Goal: Task Accomplishment & Management: Complete application form

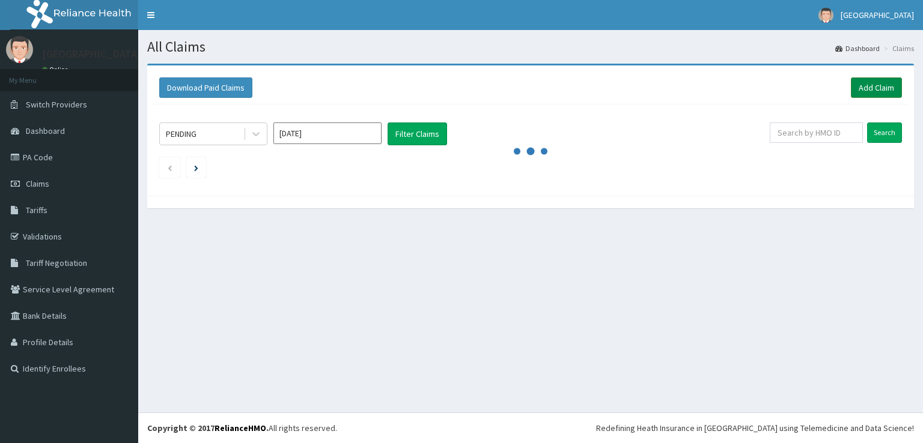
click at [872, 87] on link "Add Claim" at bounding box center [876, 88] width 51 height 20
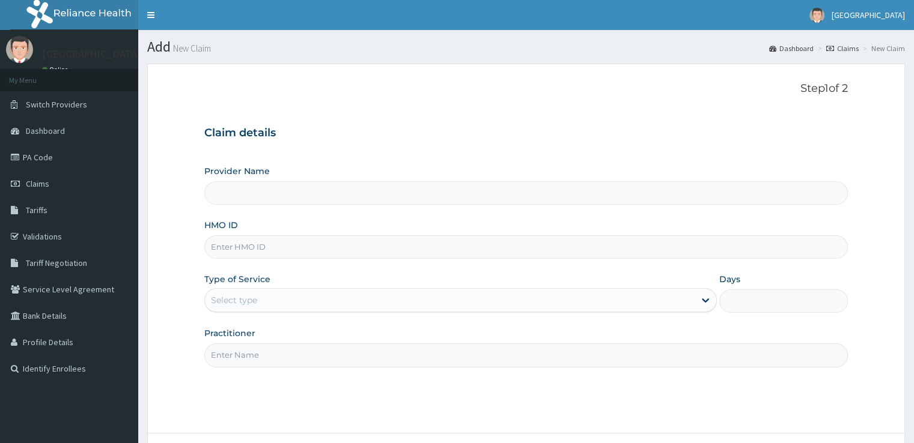
click at [310, 252] on input "HMO ID" at bounding box center [525, 247] width 643 height 23
type input "sh/d"
type input "[GEOGRAPHIC_DATA]"
type input "sh/dol/0108/b"
click at [232, 298] on div "Select type" at bounding box center [234, 300] width 46 height 12
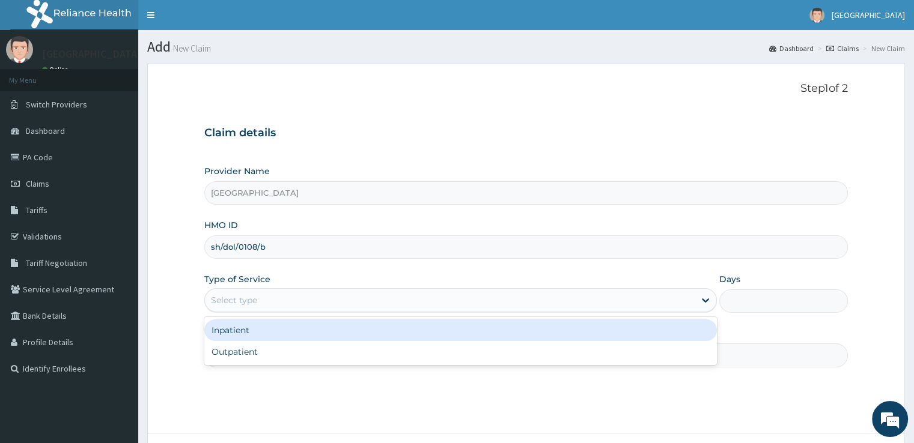
click at [233, 323] on div "Inpatient" at bounding box center [460, 331] width 513 height 22
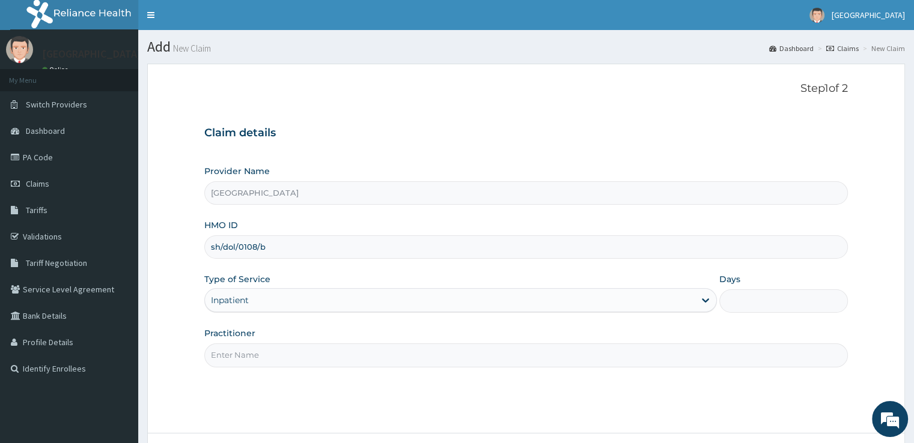
click at [278, 361] on input "Practitioner" at bounding box center [525, 355] width 643 height 23
type input "DR [PERSON_NAME]"
click at [389, 388] on div "Step 1 of 2 Claim details Provider Name Echos Hospital HMO ID sh/dol/0108/b Typ…" at bounding box center [525, 248] width 643 height 333
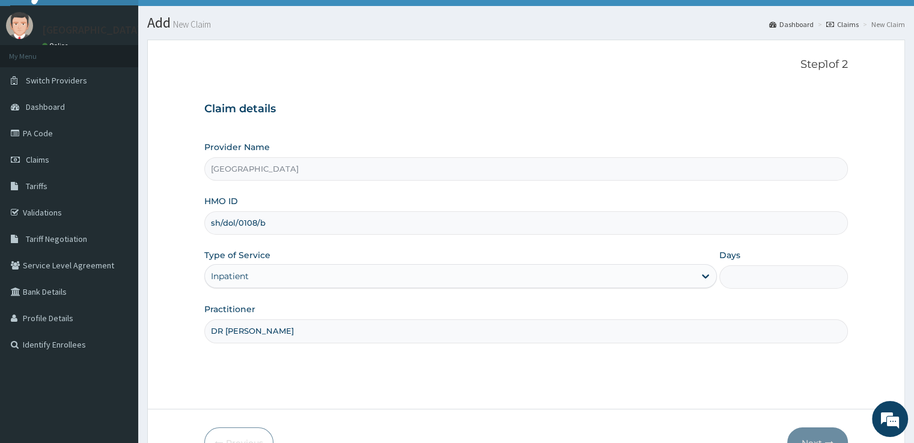
scroll to position [97, 0]
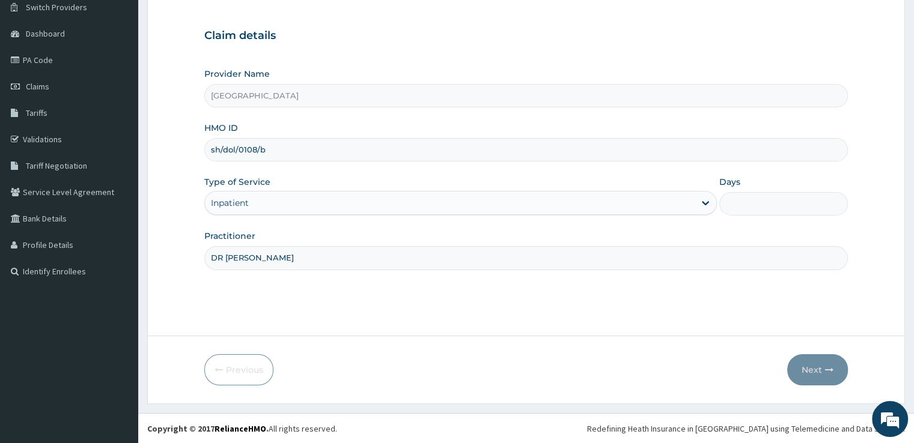
click at [677, 350] on form "Step 1 of 2 Claim details Provider Name Echos Hospital HMO ID sh/dol/0108/b Typ…" at bounding box center [526, 185] width 758 height 438
click at [603, 199] on div "Inpatient" at bounding box center [450, 202] width 490 height 19
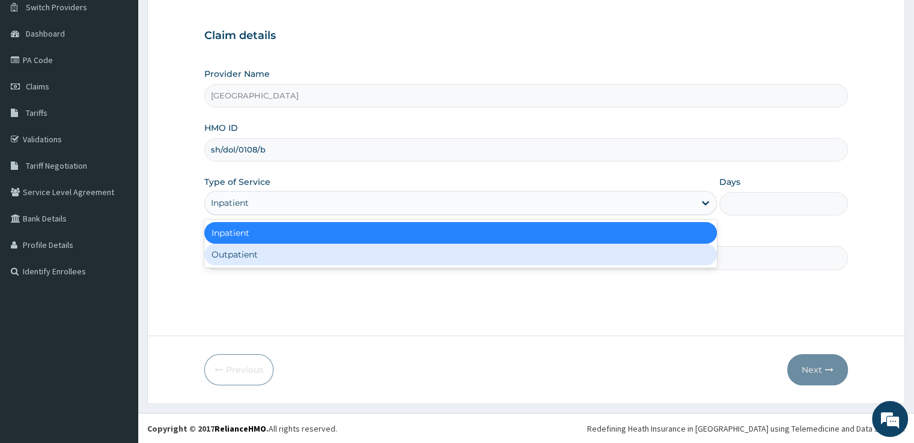
click at [526, 253] on div "Outpatient" at bounding box center [460, 255] width 513 height 22
type input "1"
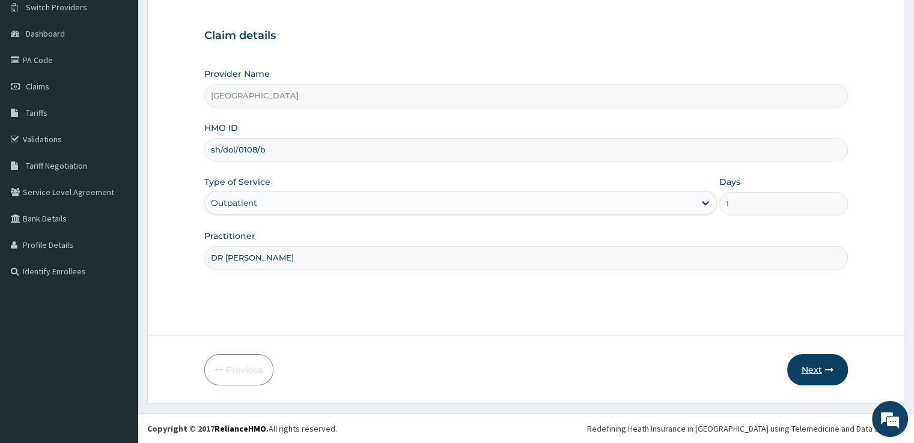
click at [821, 368] on button "Next" at bounding box center [817, 370] width 61 height 31
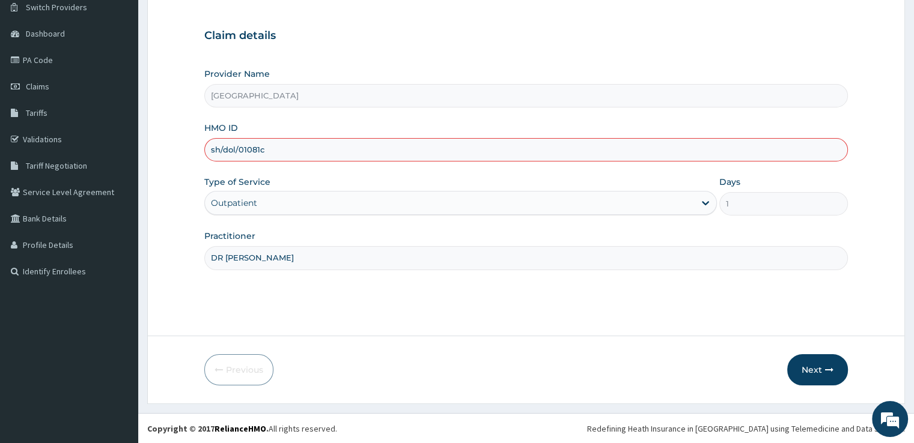
click at [687, 308] on div "Step 1 of 2 Claim details Provider Name Echos Hospital HMO ID sh/dol/01081c Typ…" at bounding box center [525, 151] width 643 height 333
click at [278, 150] on input "sh/dol/01081c" at bounding box center [525, 149] width 643 height 23
type input "s"
click at [390, 142] on input "HMO ID" at bounding box center [525, 149] width 643 height 23
paste input "SH/DOL/0108/D"
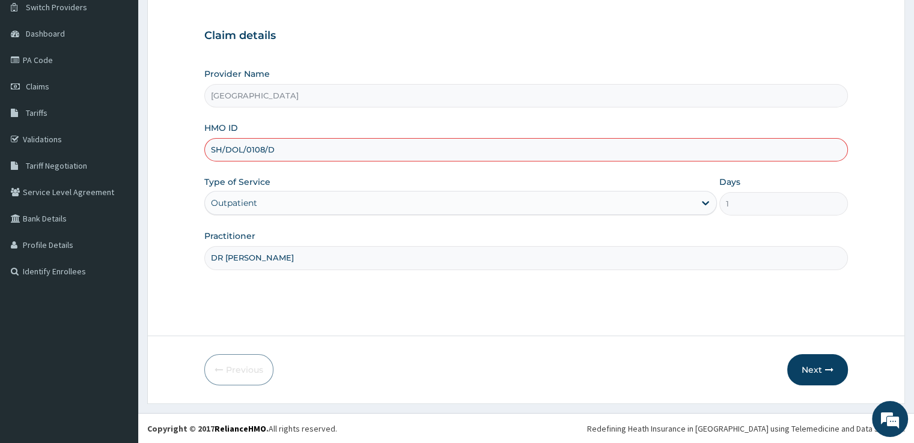
type input "SH/DOL/0108/D"
click at [409, 227] on div "Provider Name Echos Hospital HMO ID SH/DOL/0108/D Type of Service Outpatient Da…" at bounding box center [525, 169] width 643 height 202
click at [421, 223] on div "Provider Name Echos Hospital HMO ID SH/DOL/0108/D Type of Service Outpatient Da…" at bounding box center [525, 169] width 643 height 202
click at [691, 201] on div "Outpatient" at bounding box center [450, 202] width 490 height 19
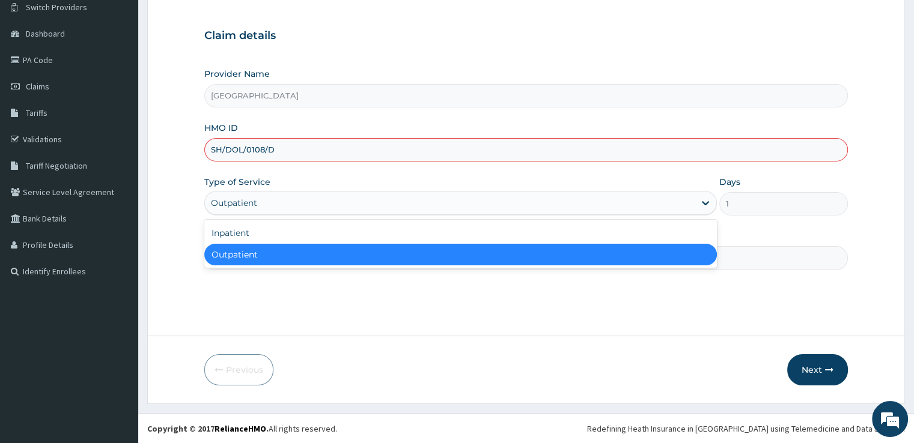
click at [624, 253] on div "Outpatient" at bounding box center [460, 255] width 513 height 22
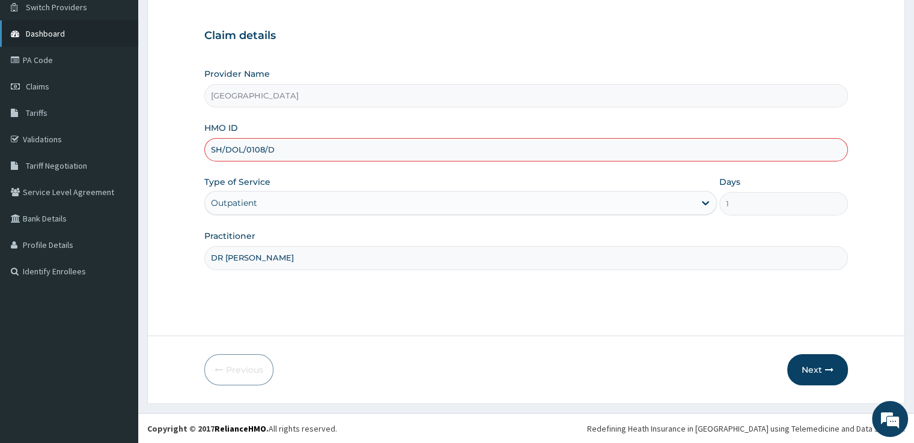
click at [82, 27] on link "Dashboard" at bounding box center [69, 33] width 138 height 26
click at [54, 131] on link "Validations" at bounding box center [69, 139] width 138 height 26
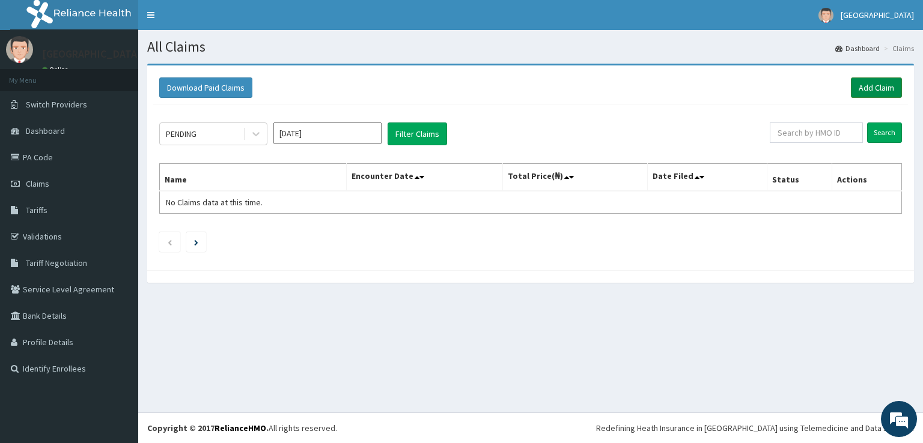
click at [868, 84] on link "Add Claim" at bounding box center [876, 88] width 51 height 20
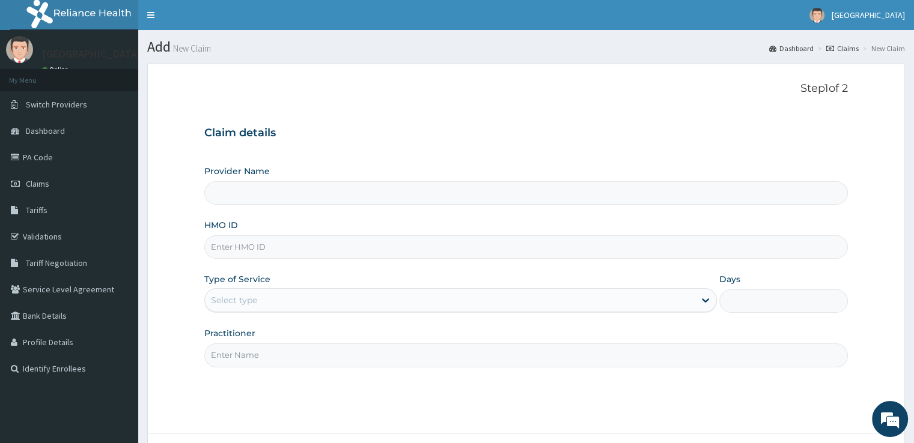
click at [470, 254] on input "HMO ID" at bounding box center [525, 247] width 643 height 23
type input "gbi/10274/b"
click at [413, 299] on div "Select type" at bounding box center [450, 300] width 490 height 19
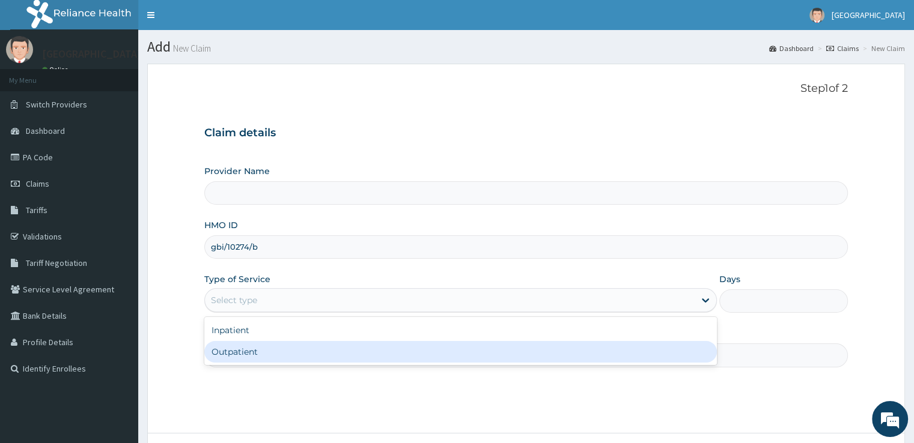
type input "[GEOGRAPHIC_DATA]"
click at [377, 344] on div "Outpatient" at bounding box center [460, 352] width 513 height 22
type input "1"
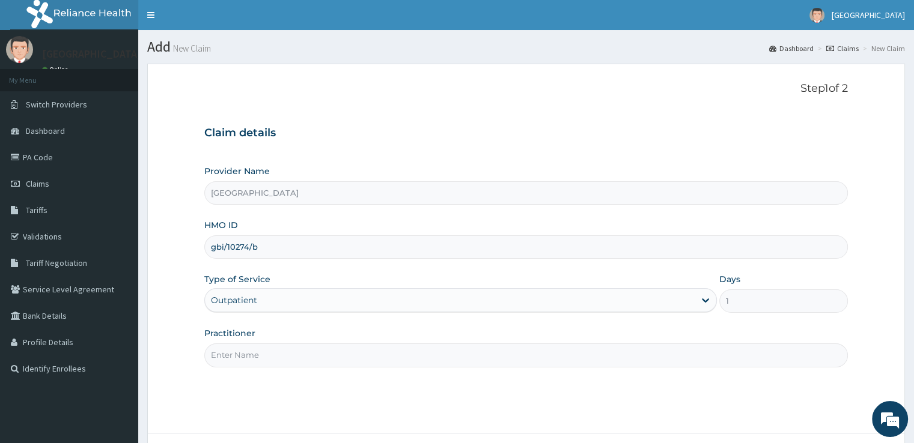
click at [636, 356] on input "Practitioner" at bounding box center [525, 355] width 643 height 23
type input "DR PEACE"
click at [707, 397] on div "Step 1 of 2 Claim details Provider Name Echos Hospital HMO ID gbi/10274/b Type …" at bounding box center [525, 248] width 643 height 333
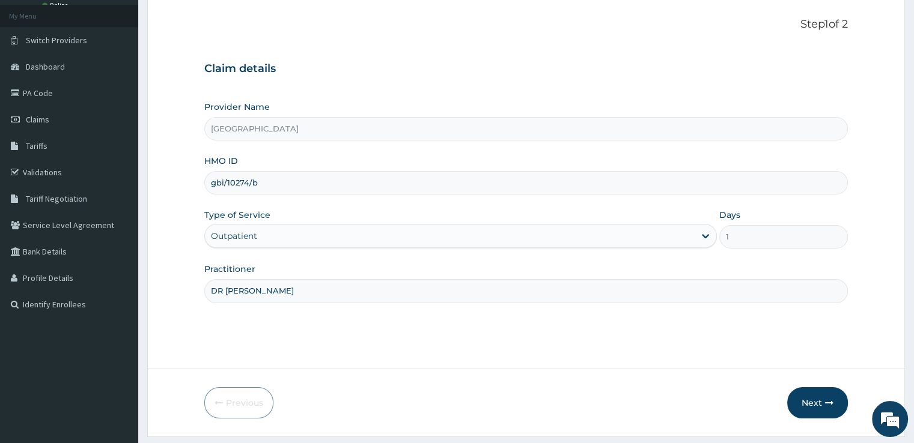
scroll to position [97, 0]
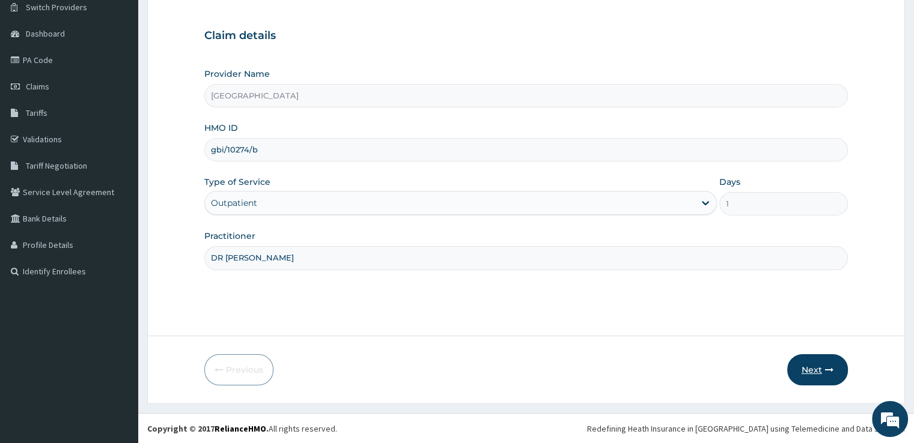
click at [802, 373] on button "Next" at bounding box center [817, 370] width 61 height 31
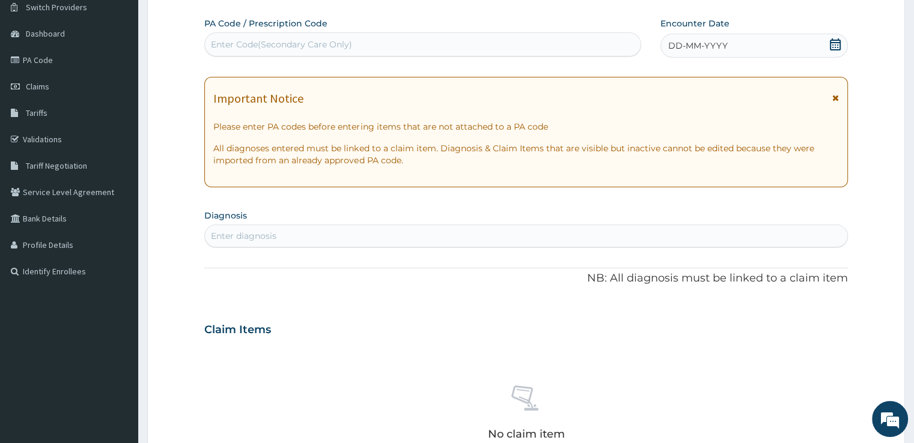
click at [839, 49] on icon at bounding box center [835, 44] width 11 height 12
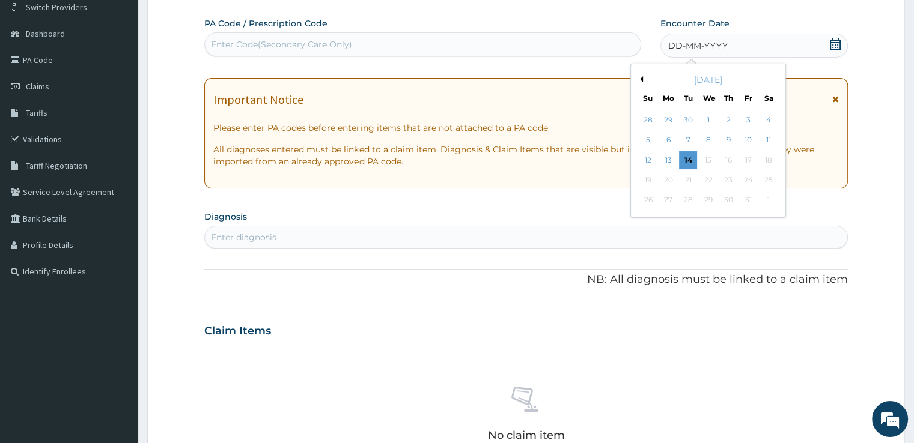
click at [642, 75] on div "October 2025" at bounding box center [708, 80] width 145 height 12
click at [642, 77] on button "Previous Month" at bounding box center [640, 79] width 6 height 6
click at [653, 202] on div "28" at bounding box center [648, 201] width 18 height 18
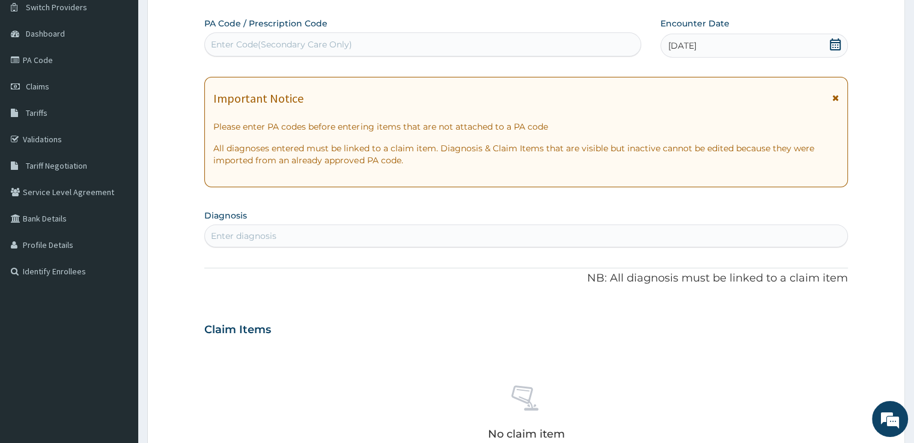
click at [541, 241] on div "Enter diagnosis" at bounding box center [526, 236] width 642 height 19
click at [519, 238] on div "Enter diagnosis" at bounding box center [526, 236] width 642 height 19
type input "[MEDICAL_DATA]"
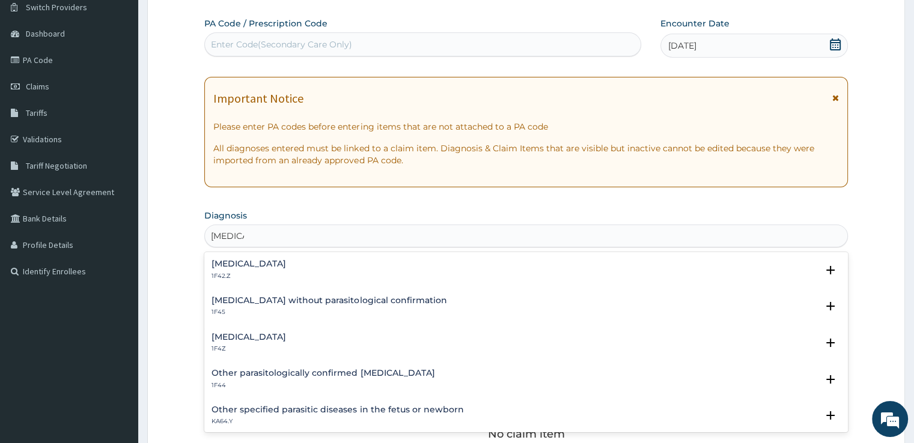
click at [286, 270] on div "Plasmodium malariae malaria without complication 1F42.Z" at bounding box center [249, 270] width 75 height 21
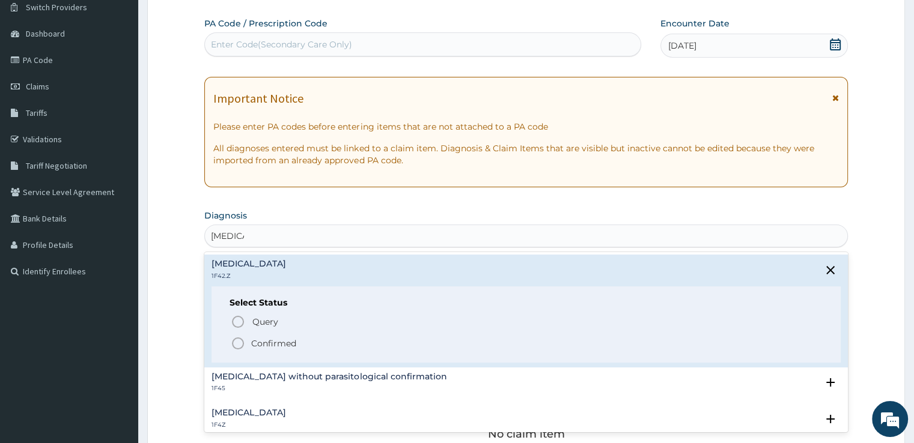
click at [346, 336] on span "Confirmed" at bounding box center [526, 343] width 591 height 14
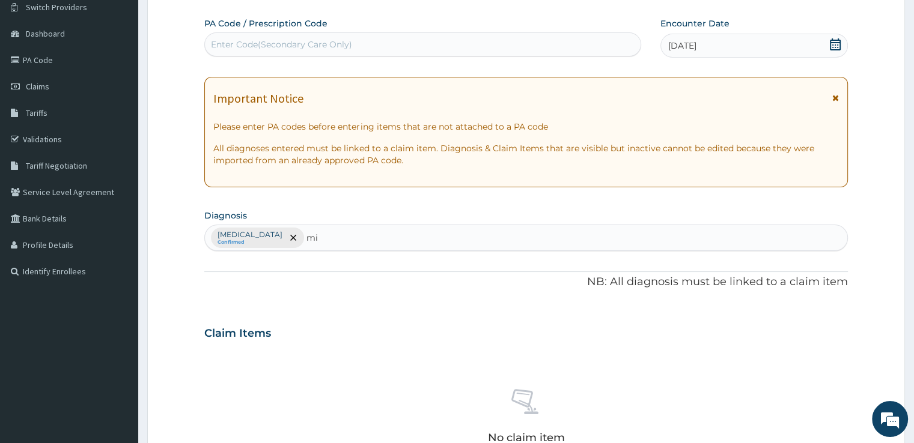
type input "m"
type input "head"
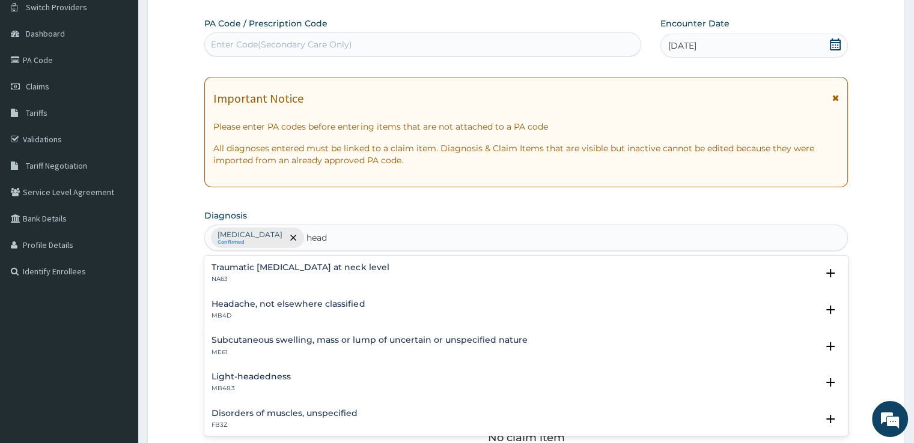
click at [320, 303] on h4 "Headache, not elsewhere classified" at bounding box center [288, 304] width 153 height 9
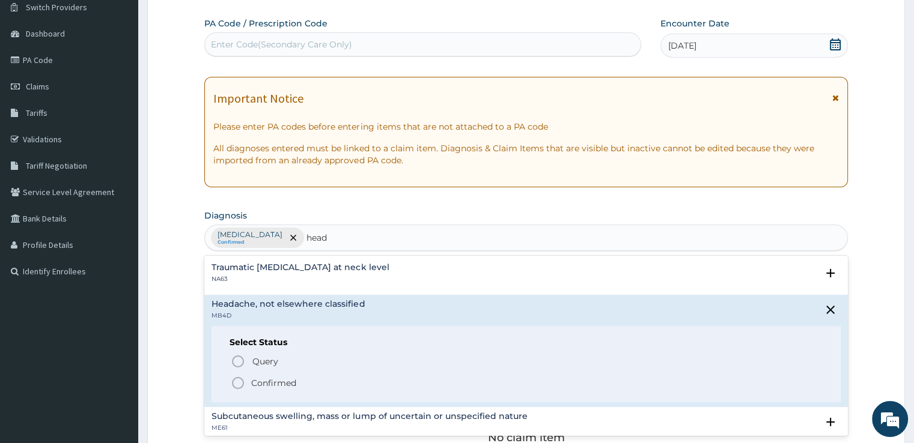
click at [267, 382] on p "Confirmed" at bounding box center [273, 383] width 45 height 12
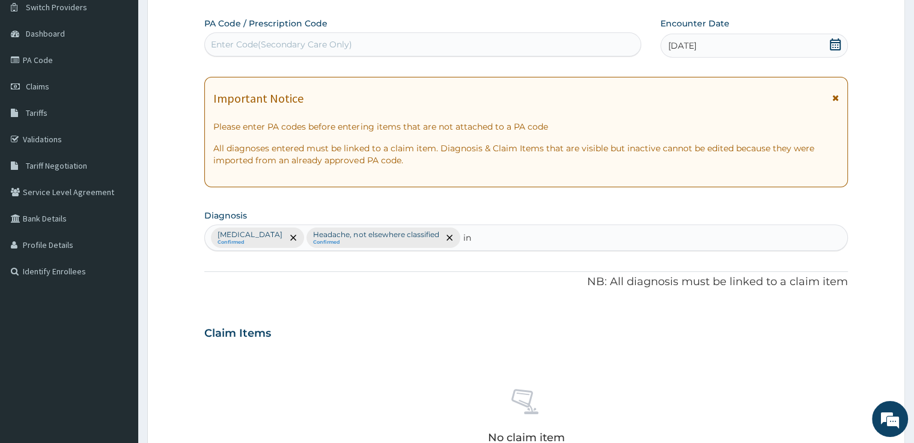
type input "i"
click at [347, 383] on div "No claim item" at bounding box center [525, 419] width 643 height 138
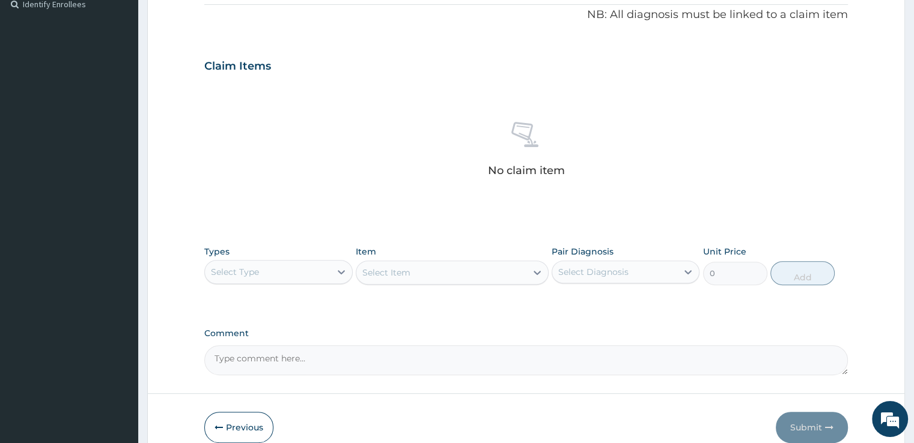
scroll to position [422, 0]
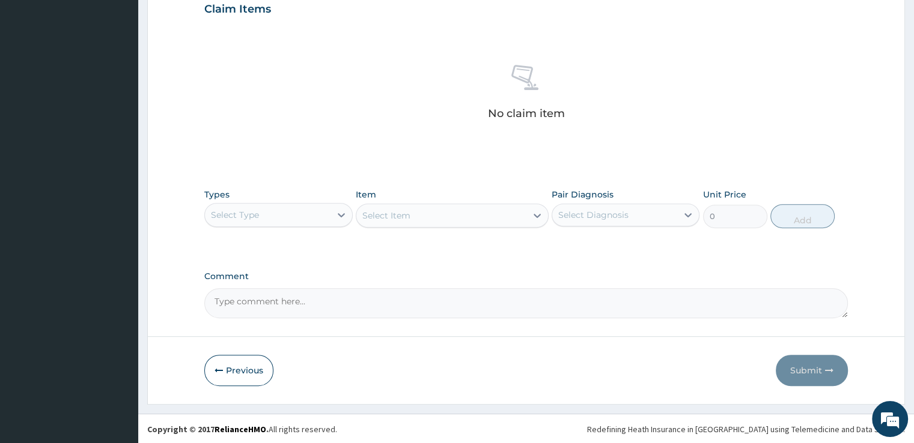
click at [310, 217] on div "Select Type" at bounding box center [267, 214] width 125 height 19
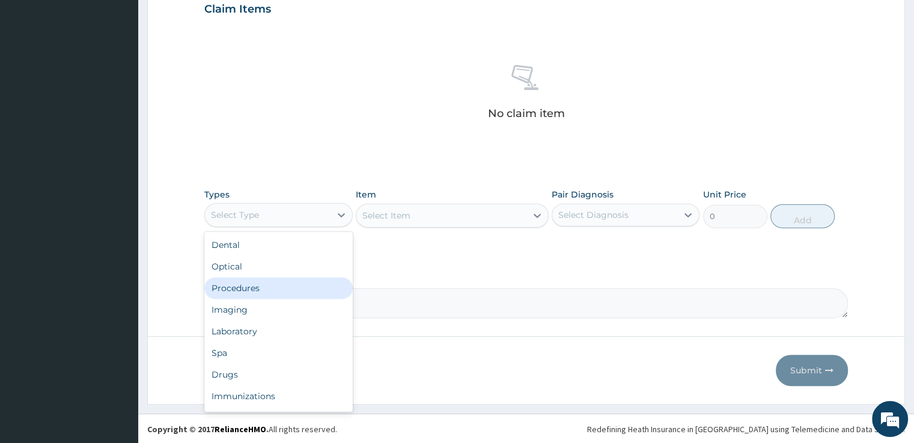
click at [269, 284] on div "Procedures" at bounding box center [278, 289] width 148 height 22
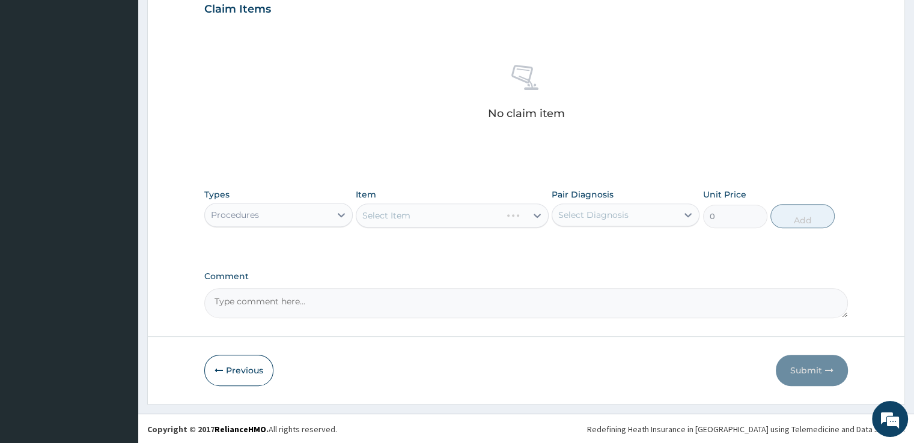
click at [476, 216] on div "Select Item" at bounding box center [452, 216] width 193 height 24
click at [540, 222] on div at bounding box center [537, 216] width 22 height 22
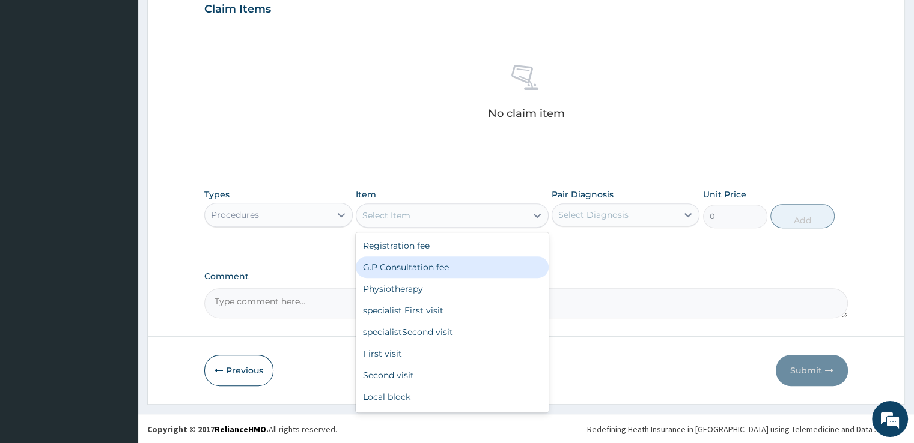
click at [473, 267] on div "G.P Consultation fee" at bounding box center [452, 268] width 193 height 22
type input "2000"
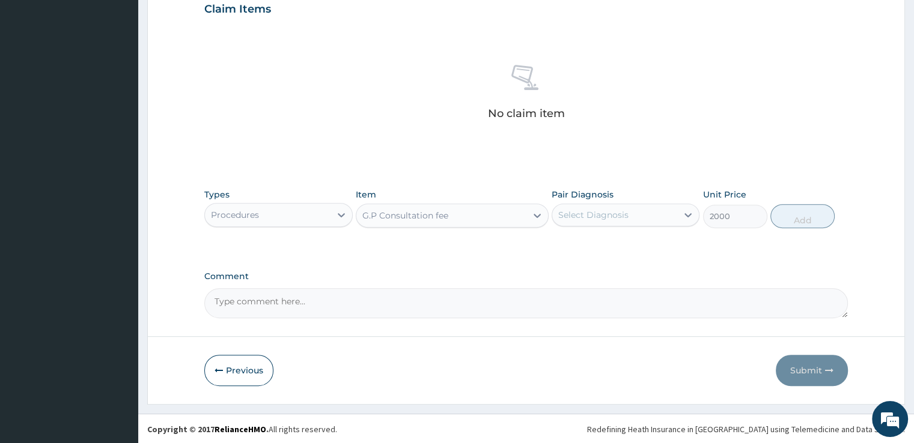
click at [636, 216] on div "Select Diagnosis" at bounding box center [614, 214] width 125 height 19
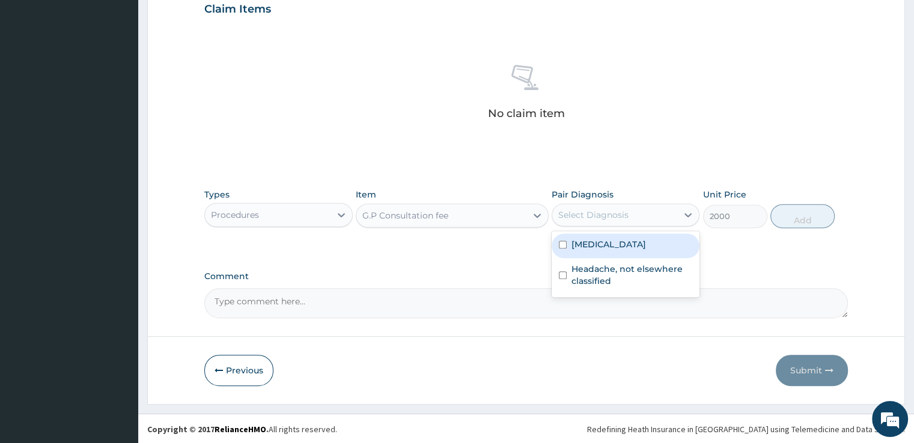
click at [610, 248] on label "[MEDICAL_DATA]" at bounding box center [608, 245] width 75 height 12
checkbox input "true"
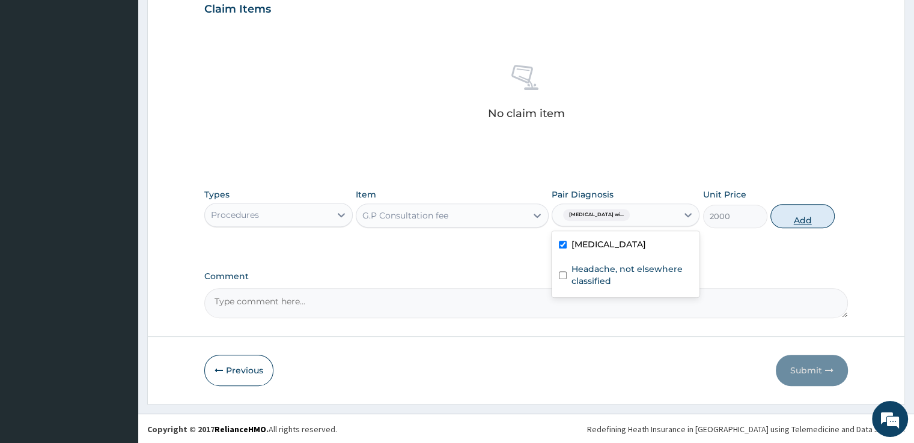
click at [796, 222] on button "Add" at bounding box center [802, 216] width 64 height 24
type input "0"
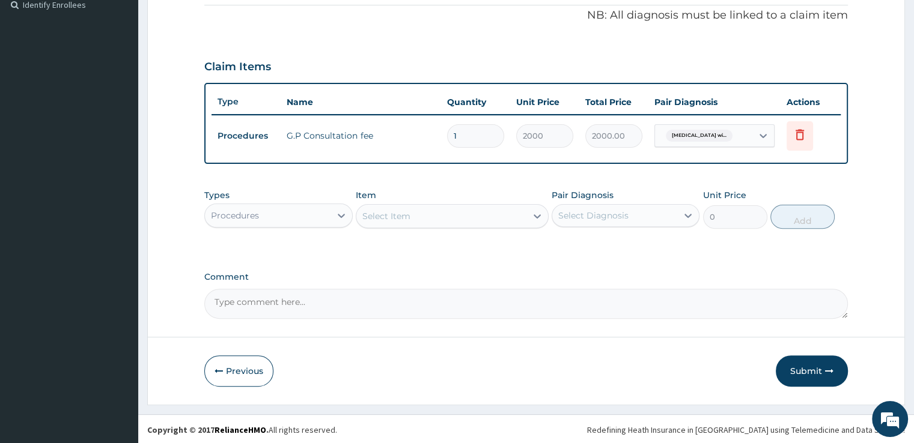
click at [366, 224] on div "Select Item" at bounding box center [441, 216] width 170 height 19
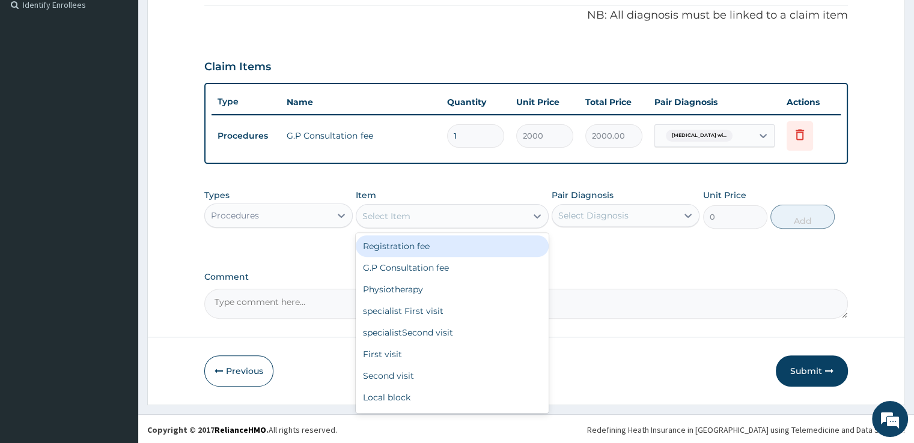
click at [328, 213] on div "Procedures" at bounding box center [267, 215] width 125 height 19
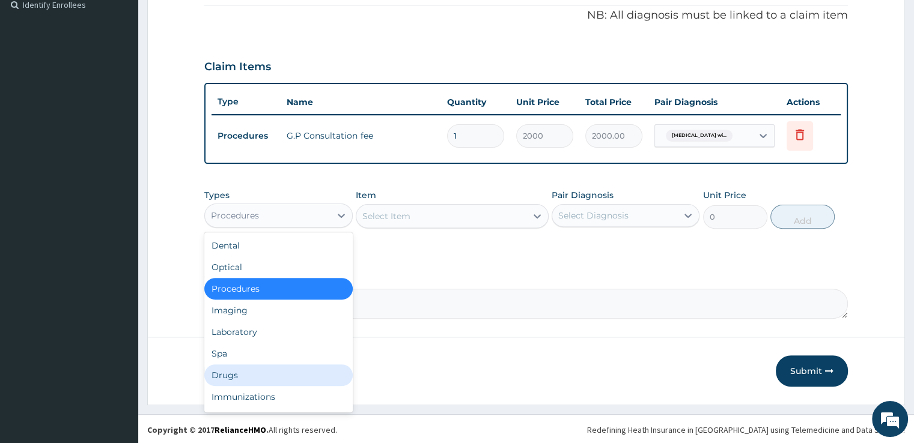
click at [255, 376] on div "Drugs" at bounding box center [278, 376] width 148 height 22
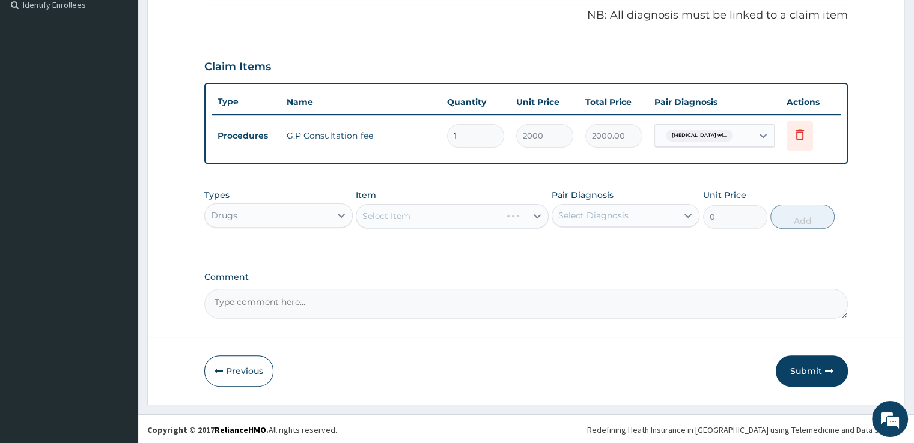
click at [499, 224] on div "Select Item" at bounding box center [452, 216] width 193 height 24
click at [522, 208] on div "Select Item" at bounding box center [441, 216] width 170 height 19
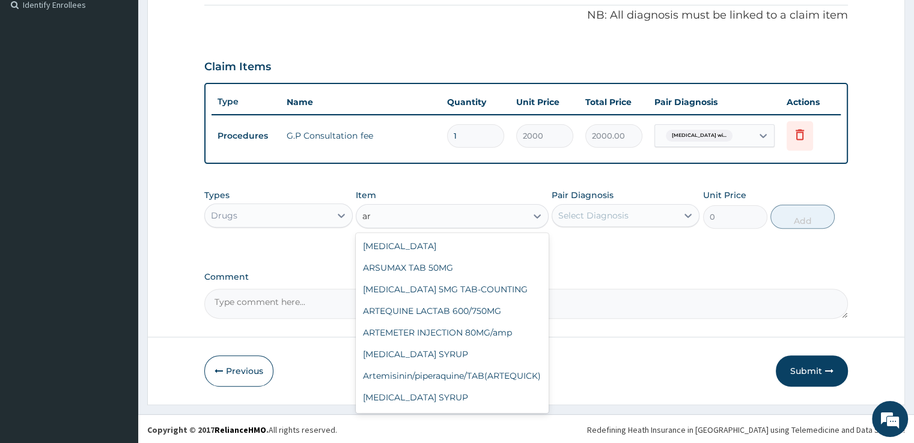
type input "a"
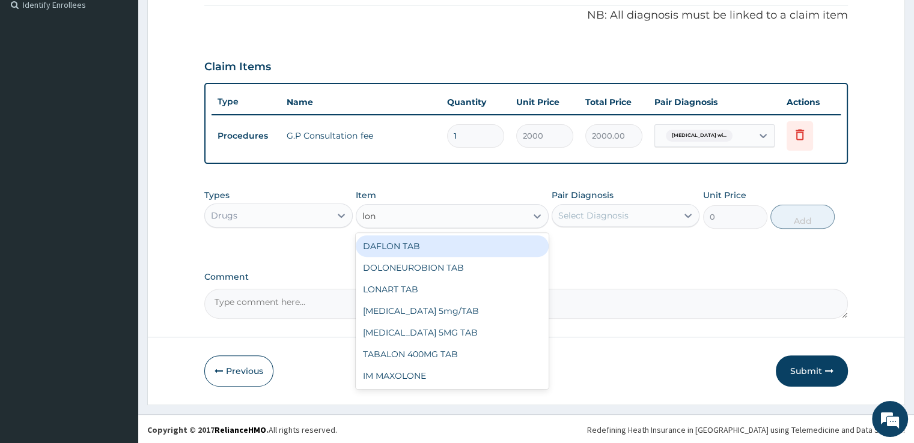
type input "[PERSON_NAME]"
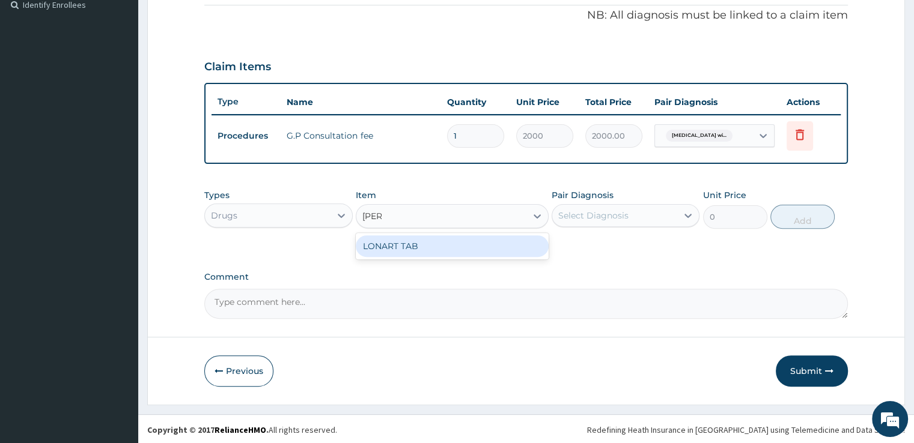
type input "2000"
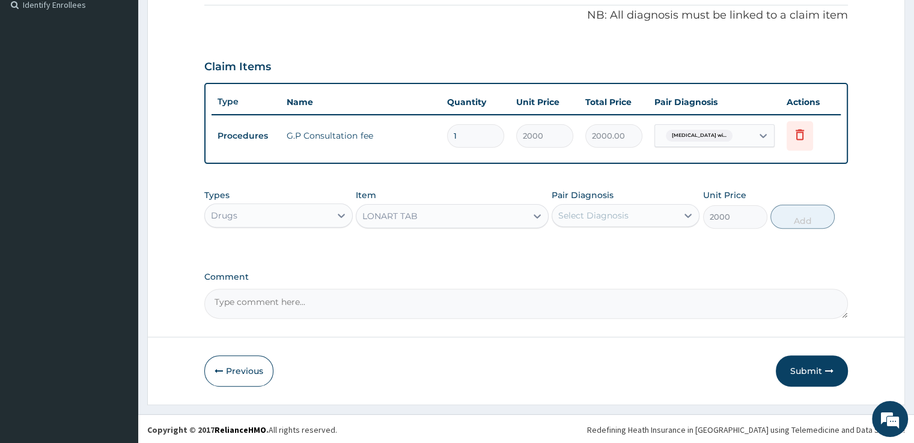
click at [601, 225] on div "Select Diagnosis" at bounding box center [626, 215] width 148 height 23
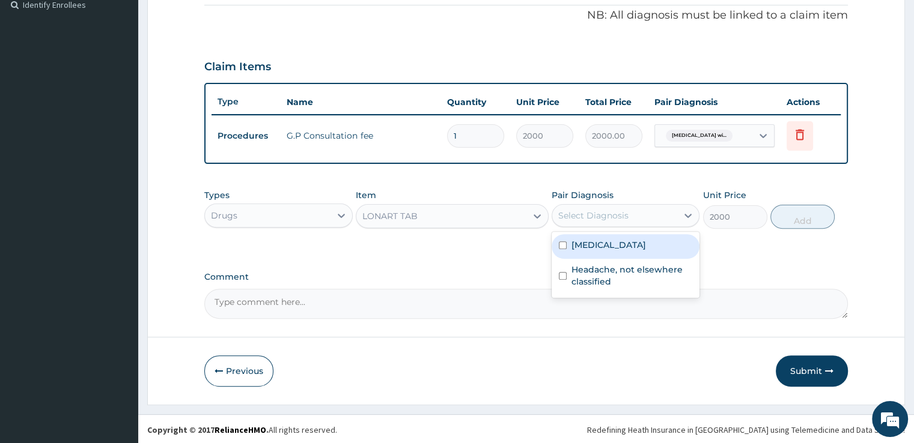
click at [579, 251] on label "[MEDICAL_DATA]" at bounding box center [608, 245] width 75 height 12
checkbox input "true"
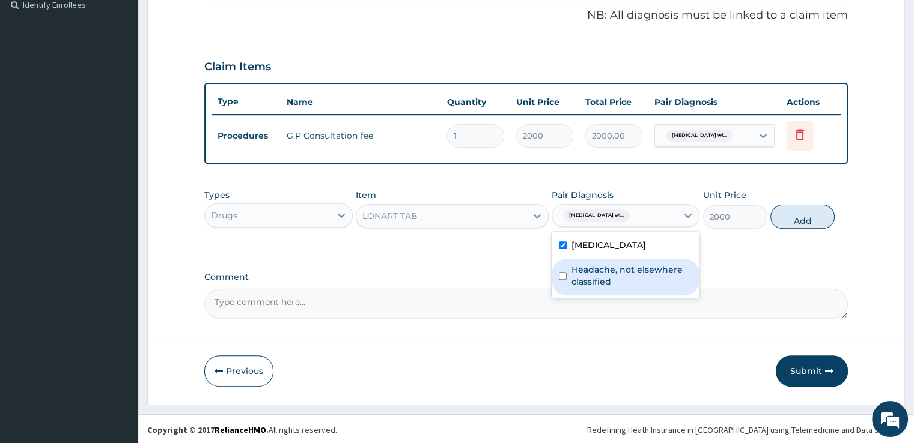
click at [566, 280] on input "checkbox" at bounding box center [563, 276] width 8 height 8
checkbox input "true"
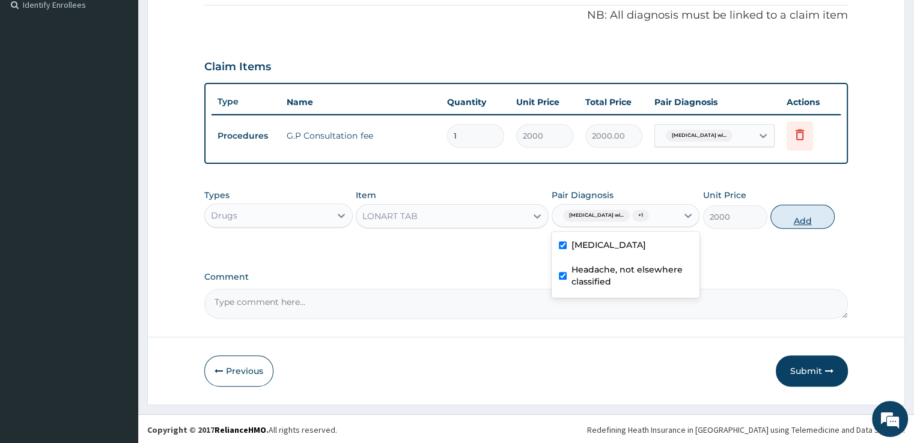
click at [811, 219] on button "Add" at bounding box center [802, 217] width 64 height 24
type input "0"
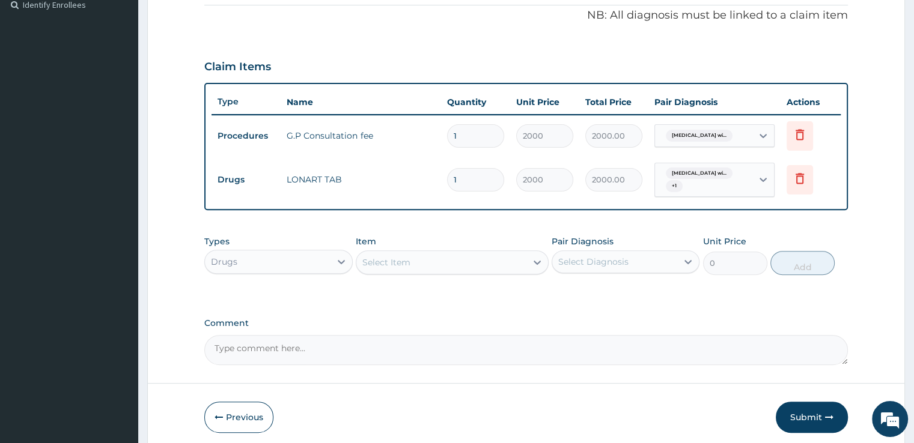
scroll to position [0, 0]
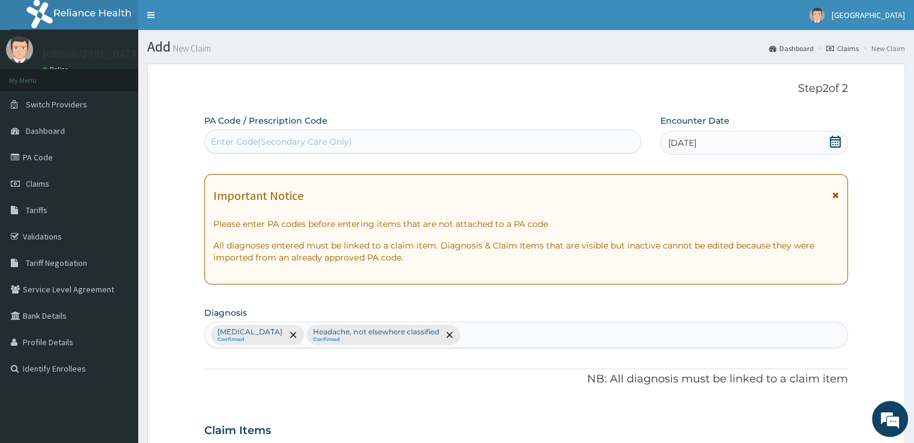
click at [618, 335] on div "Plasmodium malariae malaria without complication Confirmed Headache, not elsewh…" at bounding box center [526, 335] width 642 height 25
type input "upper"
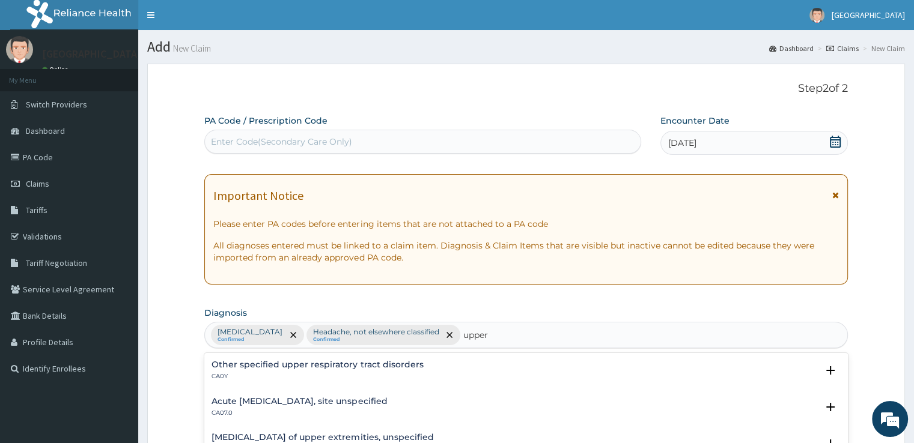
click at [341, 365] on h4 "Other specified upper respiratory tract disorders" at bounding box center [318, 365] width 212 height 9
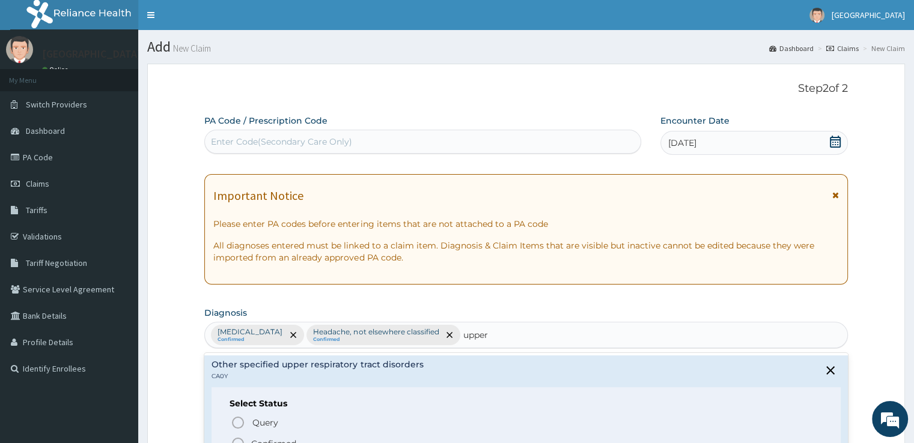
click at [251, 437] on span "Confirmed" at bounding box center [526, 444] width 591 height 14
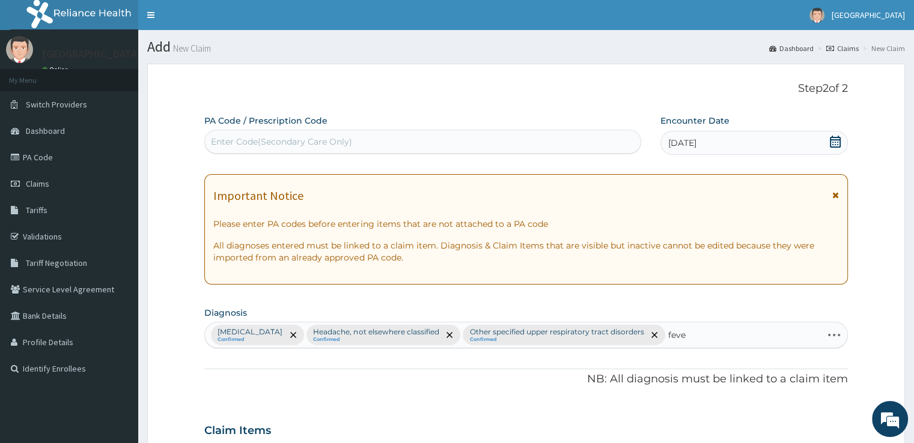
type input "fever"
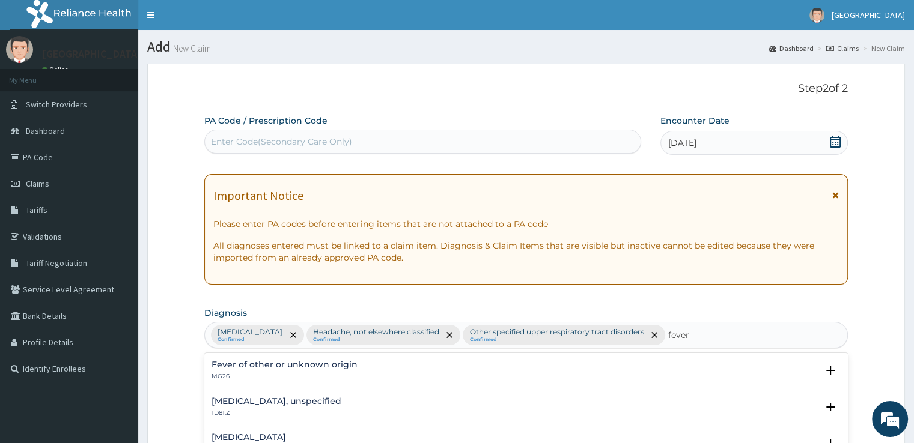
click at [289, 368] on h4 "Fever of other or unknown origin" at bounding box center [285, 365] width 146 height 9
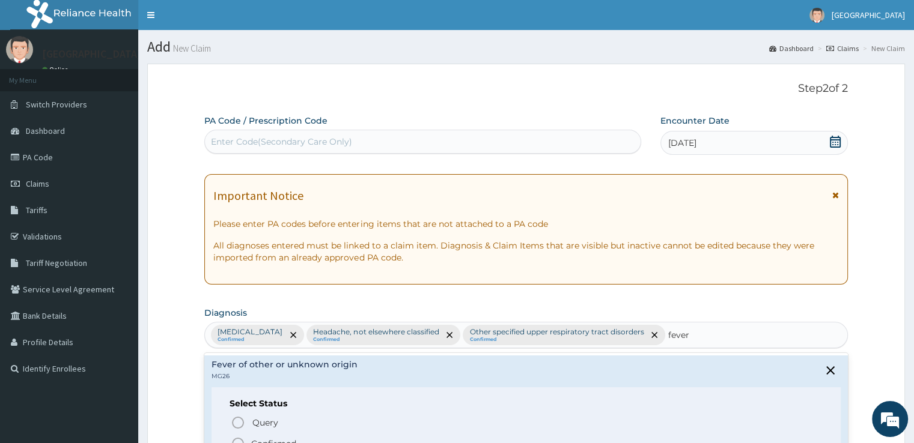
click at [260, 437] on span "Confirmed" at bounding box center [526, 444] width 591 height 14
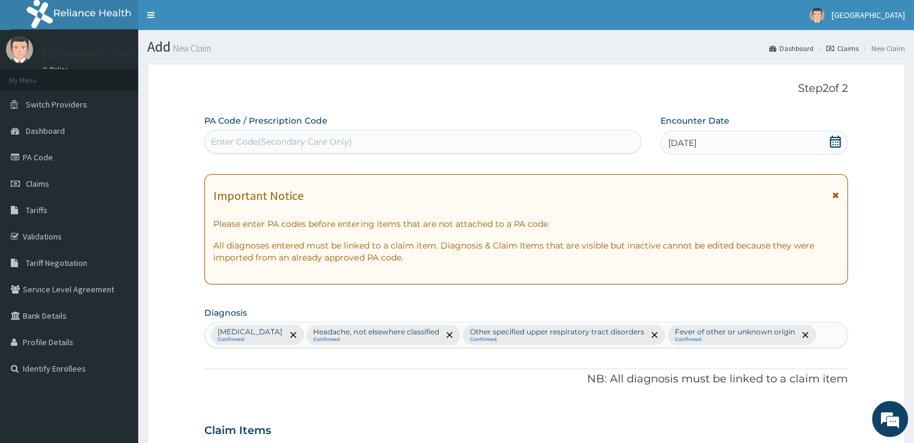
click at [331, 388] on p "NB: All diagnosis must be linked to a claim item" at bounding box center [525, 380] width 643 height 16
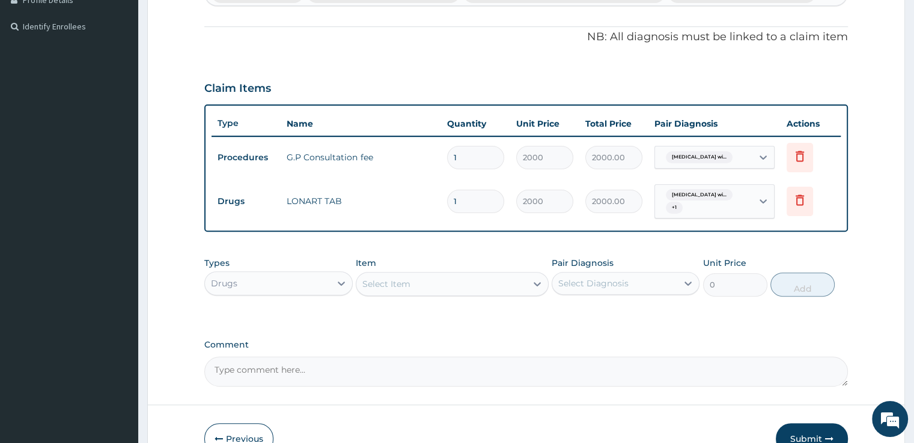
scroll to position [387, 0]
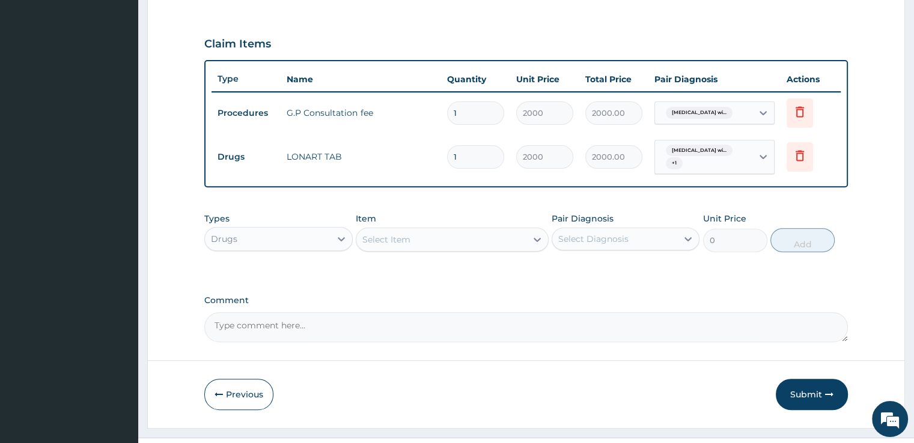
click at [394, 246] on div "Select Item" at bounding box center [386, 240] width 48 height 12
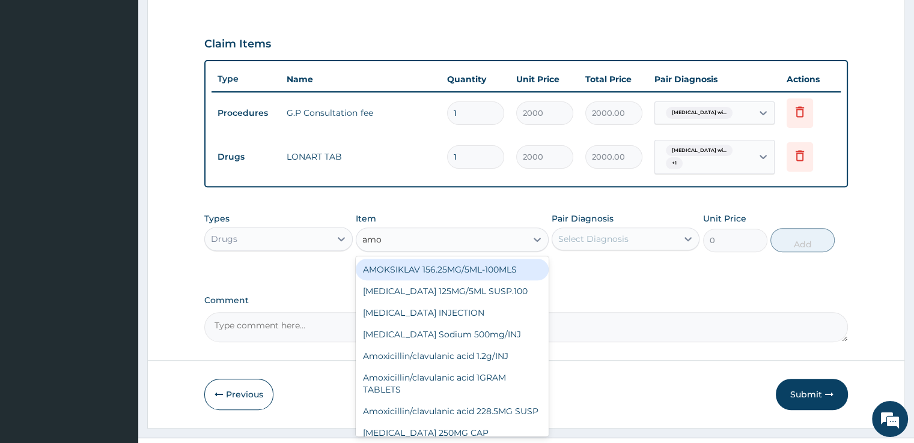
type input "amox"
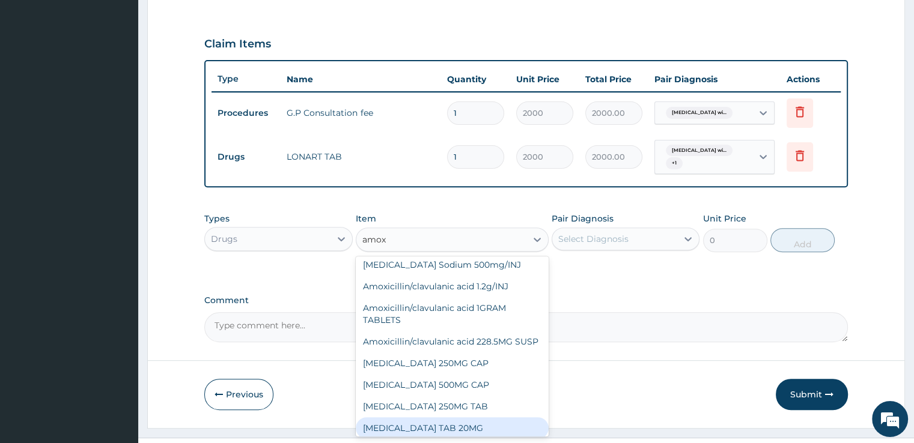
scroll to position [70, 0]
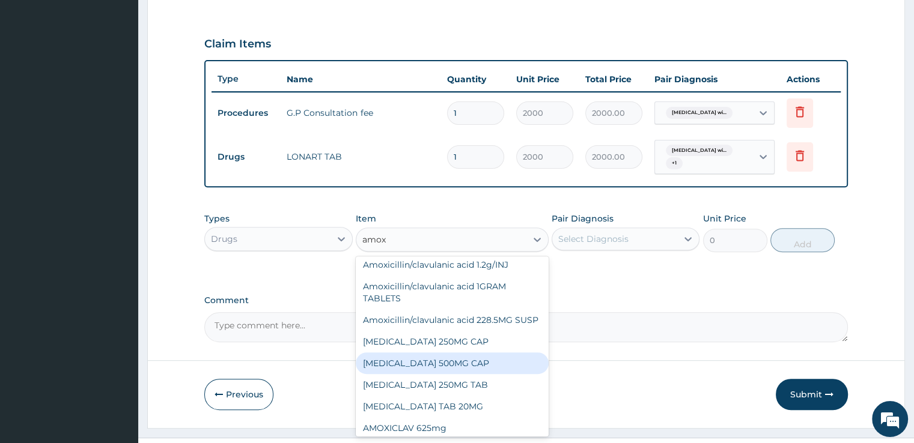
type input "60"
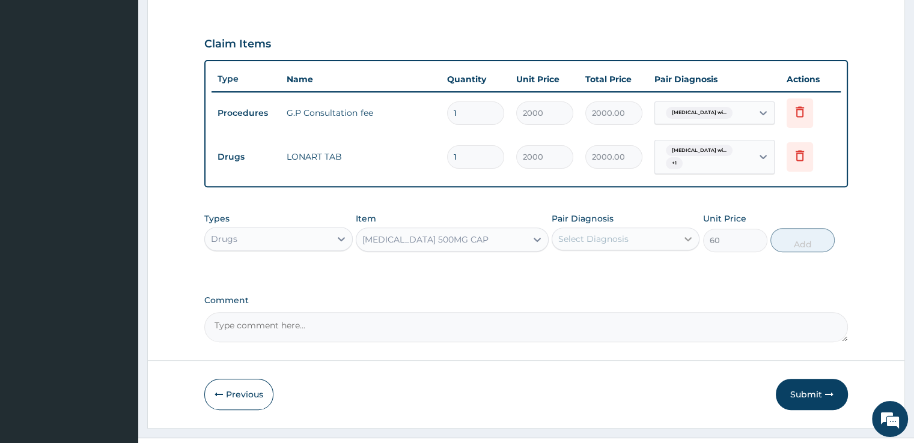
click at [688, 242] on icon at bounding box center [688, 239] width 7 height 4
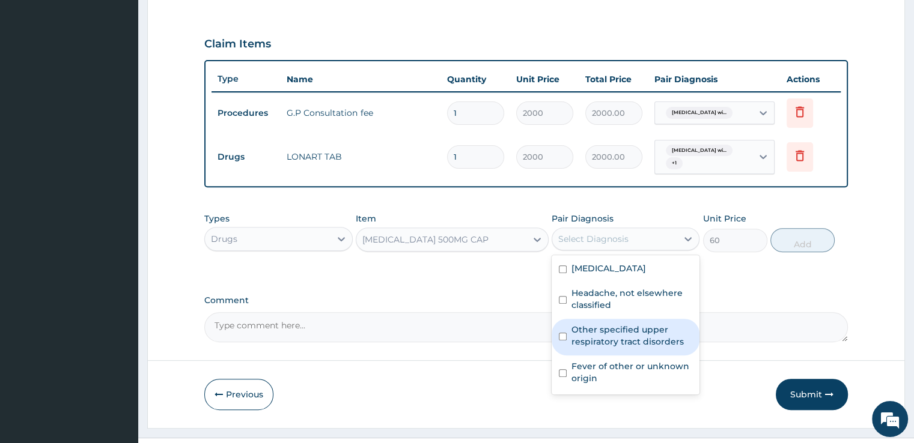
click at [601, 348] on label "Other specified upper respiratory tract disorders" at bounding box center [631, 336] width 121 height 24
checkbox input "true"
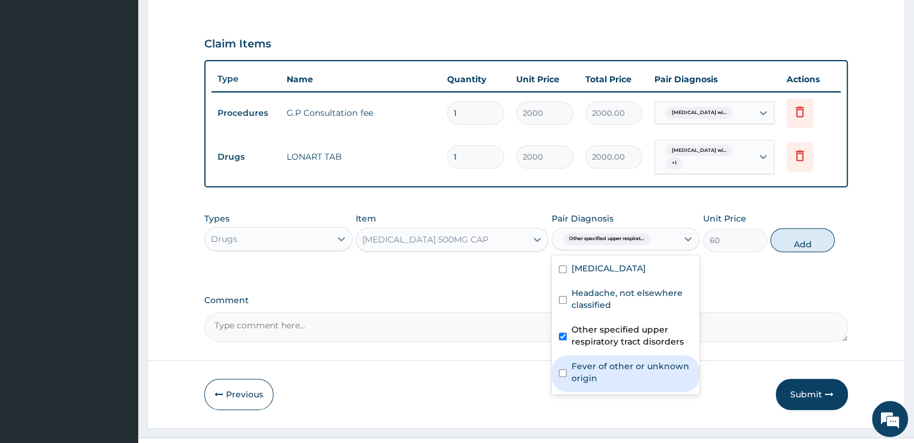
click at [580, 385] on label "Fever of other or unknown origin" at bounding box center [631, 373] width 121 height 24
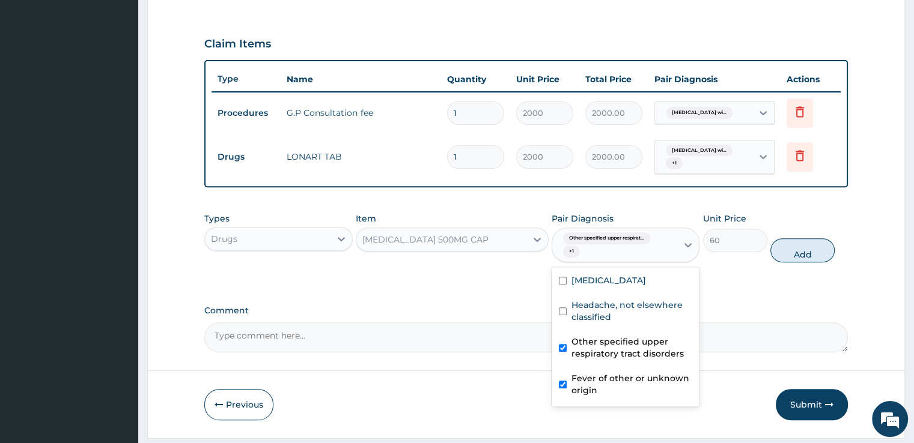
checkbox input "true"
click at [817, 263] on button "Add" at bounding box center [802, 251] width 64 height 24
type input "0"
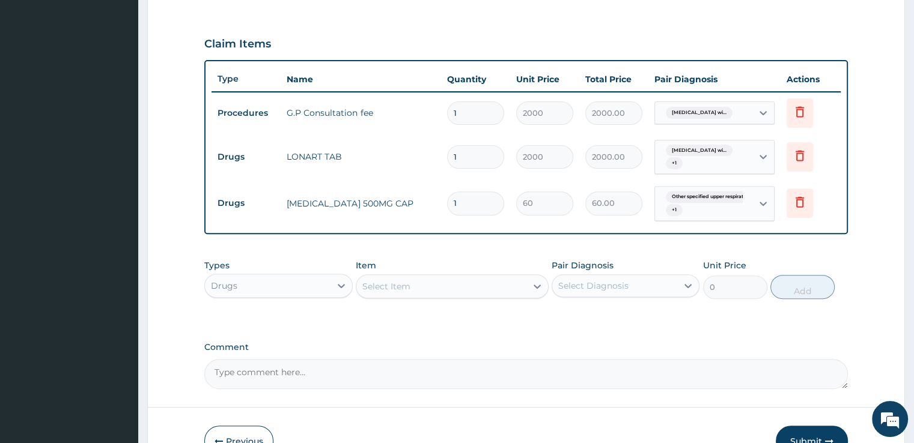
type input "15"
type input "900.00"
type input "15"
click at [516, 296] on div "Select Item" at bounding box center [441, 286] width 170 height 19
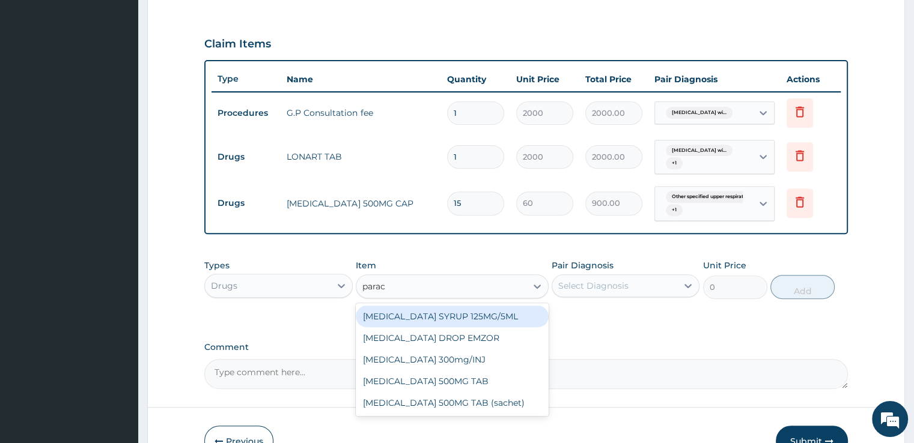
type input "parace"
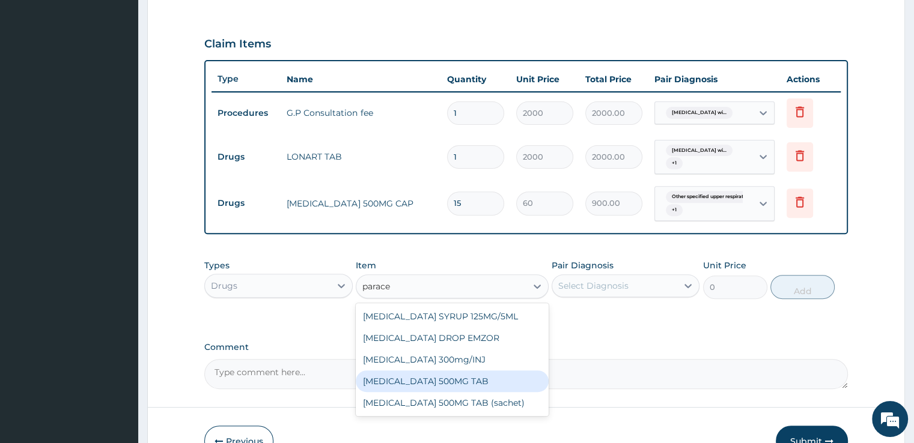
click at [459, 392] on div "[MEDICAL_DATA] 500MG TAB" at bounding box center [452, 382] width 193 height 22
type input "10"
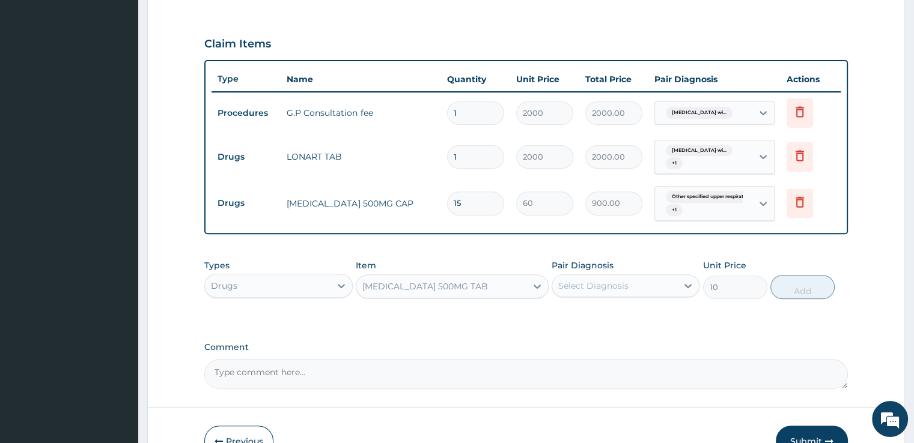
click at [637, 297] on div "Select Diagnosis" at bounding box center [626, 286] width 148 height 23
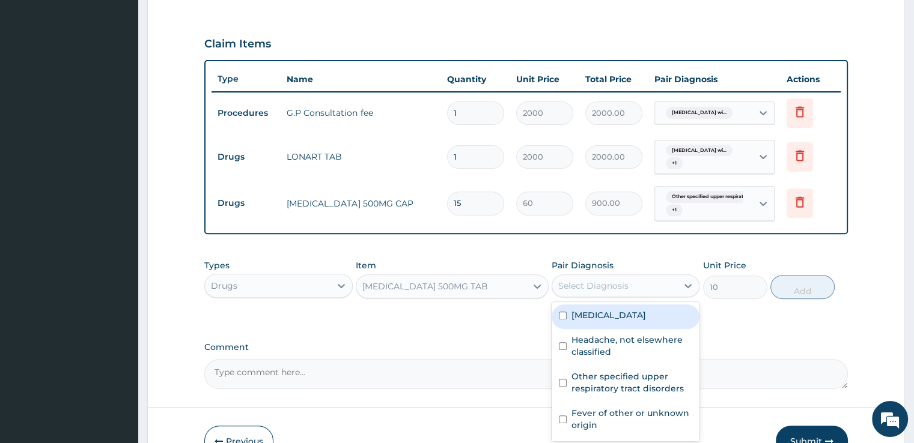
click at [627, 321] on label "[MEDICAL_DATA]" at bounding box center [608, 315] width 75 height 12
checkbox input "true"
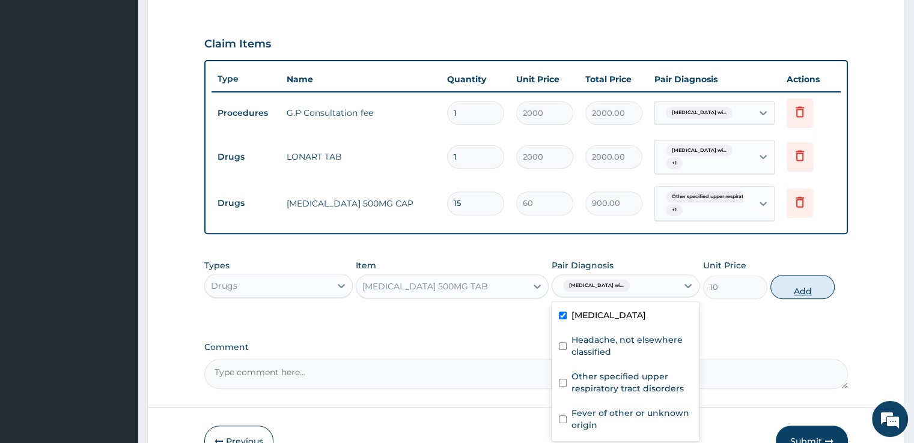
click at [821, 299] on button "Add" at bounding box center [802, 287] width 64 height 24
type input "0"
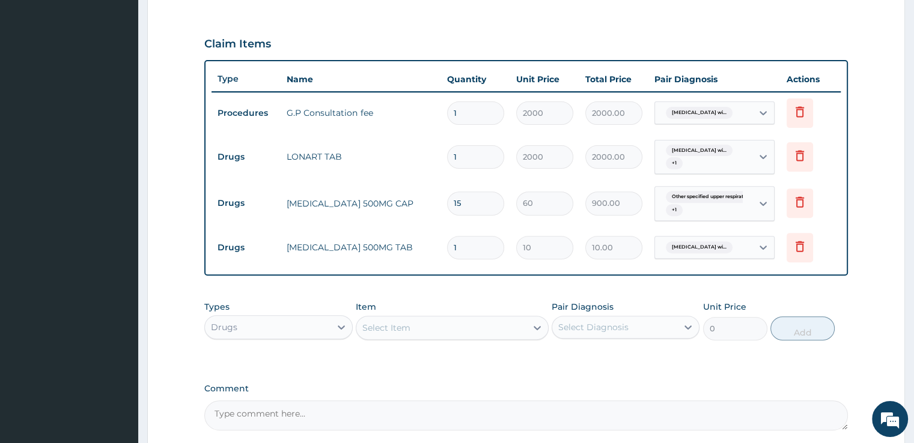
type input "18"
type input "180.00"
type input "18"
click at [633, 386] on div "PA Code / Prescription Code Enter Code(Secondary Care Only) Encounter Date 28-0…" at bounding box center [525, 79] width 643 height 703
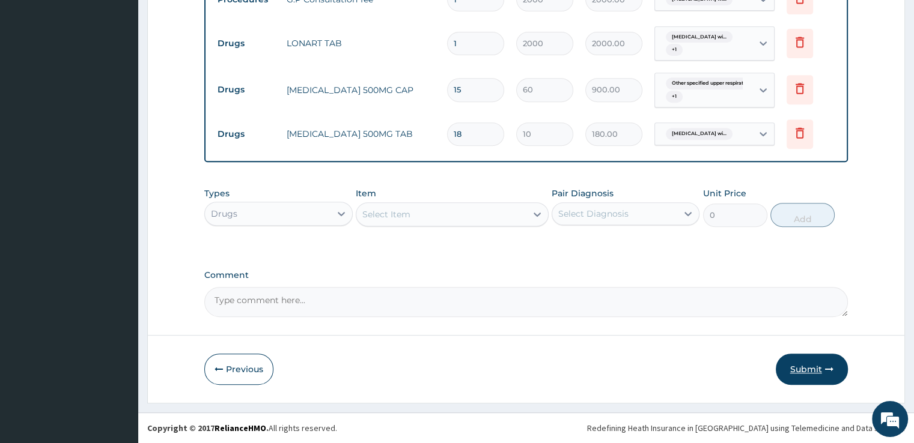
click at [820, 364] on button "Submit" at bounding box center [812, 369] width 72 height 31
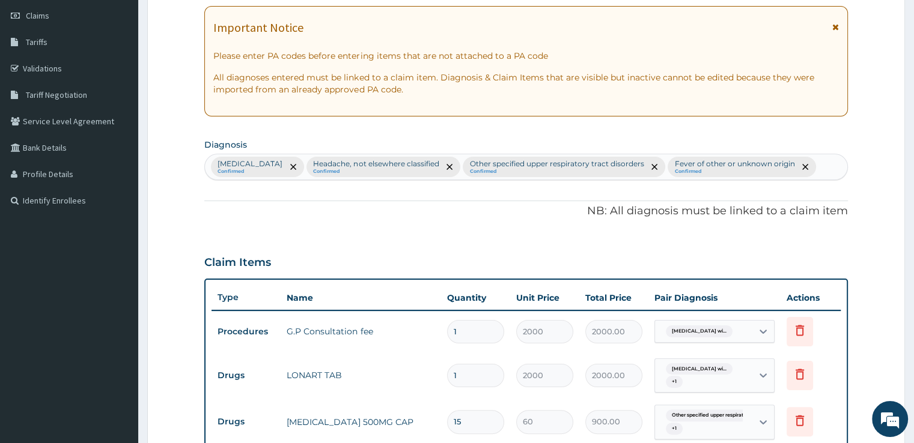
scroll to position [133, 0]
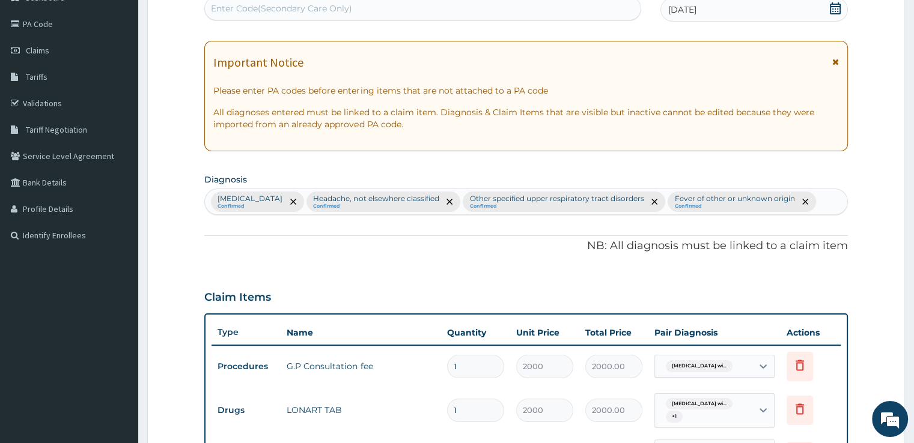
click at [529, 254] on p "NB: All diagnosis must be linked to a claim item" at bounding box center [525, 247] width 643 height 16
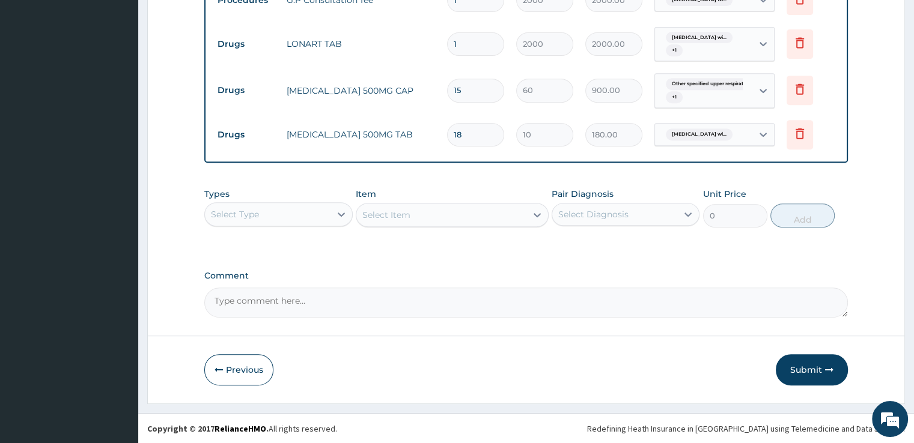
scroll to position [521, 0]
click at [788, 368] on button "Submit" at bounding box center [812, 369] width 72 height 31
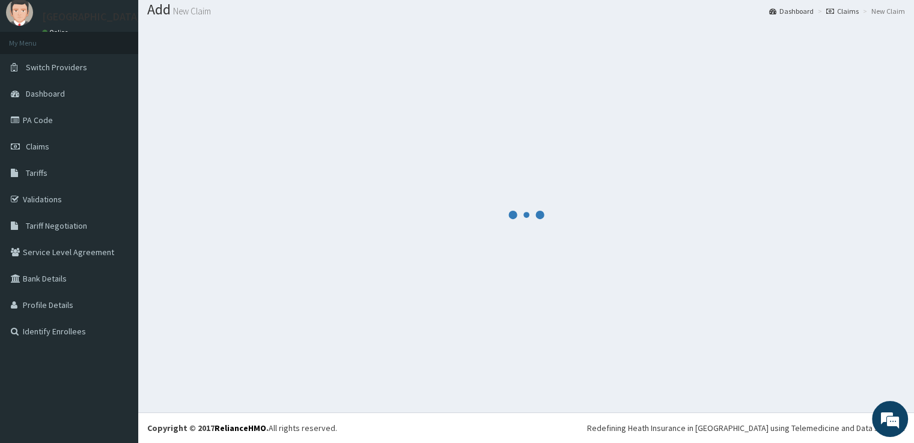
scroll to position [37, 0]
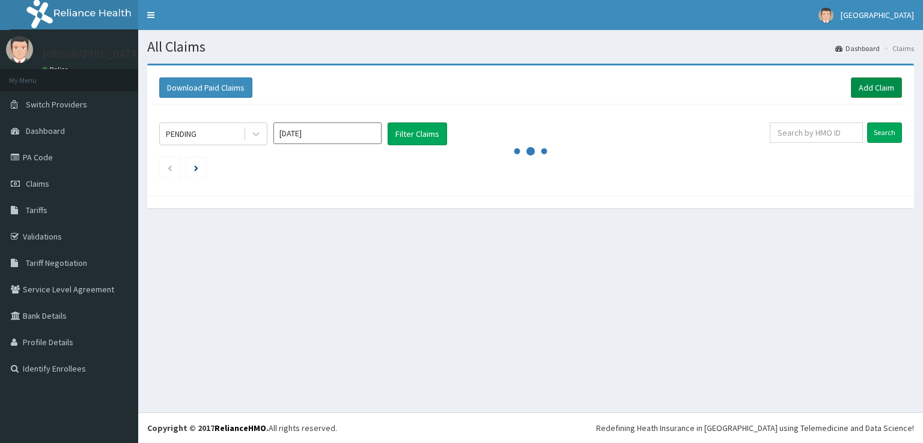
click at [860, 80] on link "Add Claim" at bounding box center [876, 88] width 51 height 20
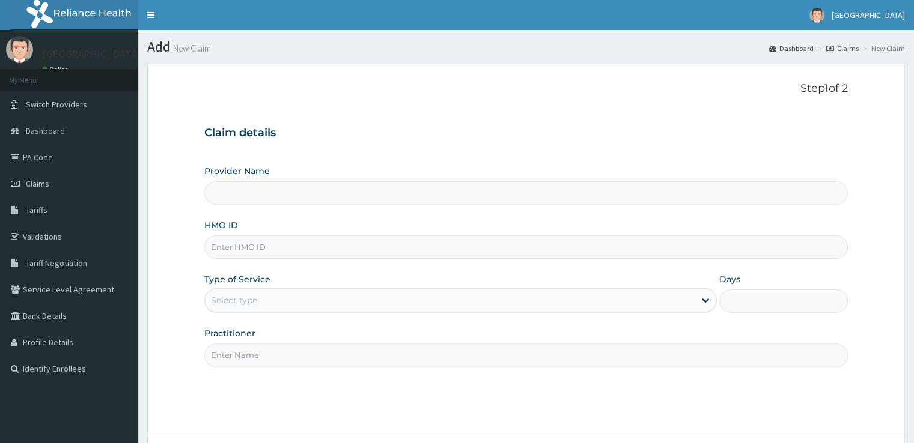
click at [349, 246] on input "HMO ID" at bounding box center [525, 247] width 643 height 23
type input "[GEOGRAPHIC_DATA]"
type input "NBC/10613/E"
click at [308, 303] on div "Select type" at bounding box center [450, 300] width 490 height 19
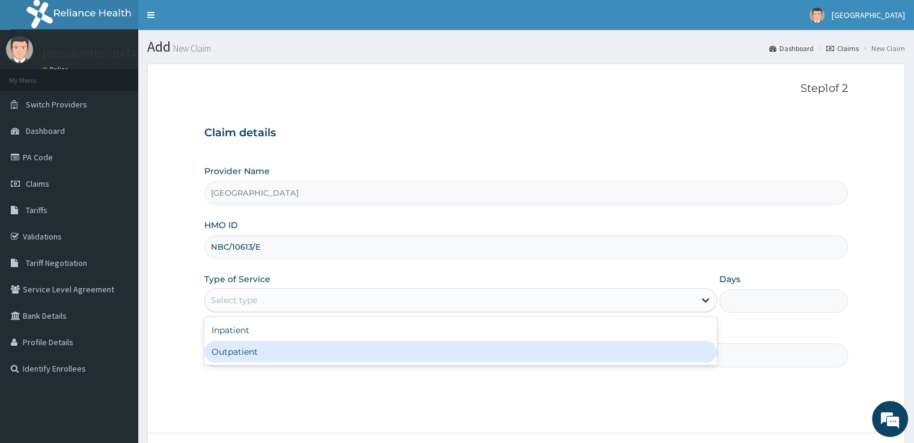
click at [292, 352] on div "Outpatient" at bounding box center [460, 352] width 513 height 22
type input "1"
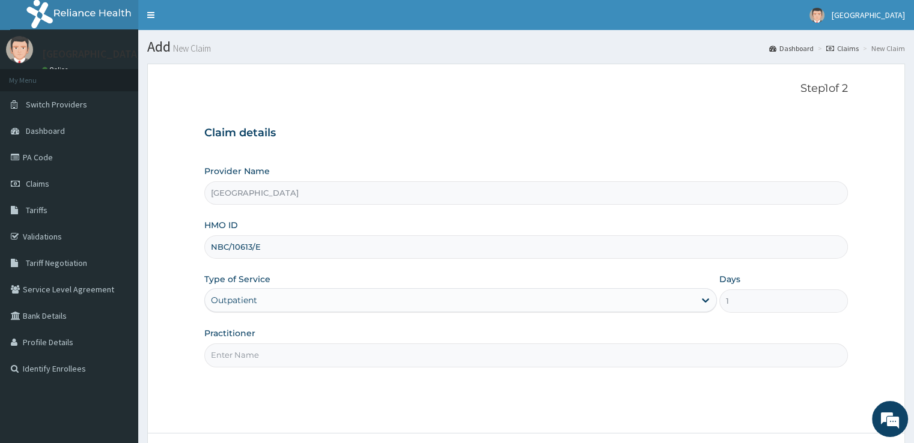
click at [320, 355] on input "Practitioner" at bounding box center [525, 355] width 643 height 23
type input "DR [PERSON_NAME]"
click at [484, 406] on div "Step 1 of 2 Claim details Provider Name [GEOGRAPHIC_DATA] HMO ID NBC/10613/E Ty…" at bounding box center [525, 248] width 643 height 333
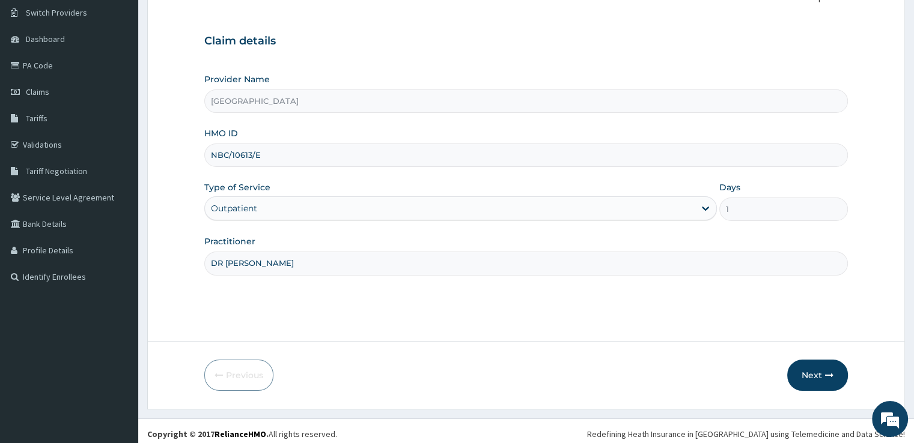
scroll to position [97, 0]
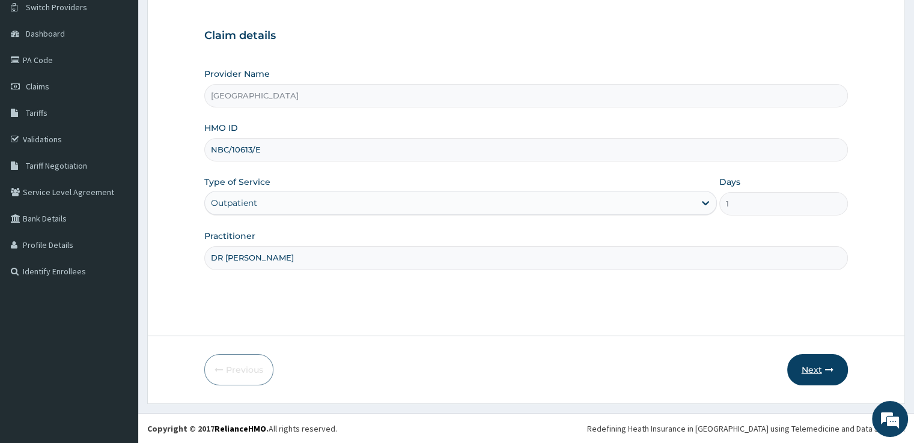
click at [822, 378] on button "Next" at bounding box center [817, 370] width 61 height 31
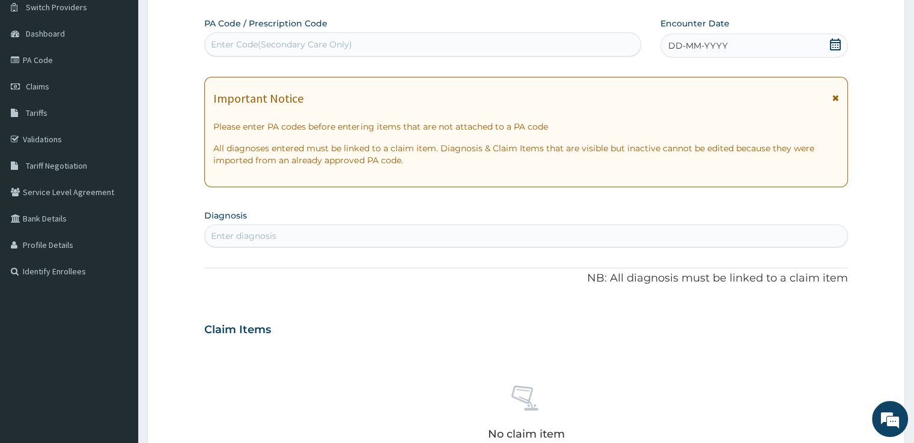
click at [822, 46] on div "DD-MM-YYYY" at bounding box center [753, 46] width 187 height 24
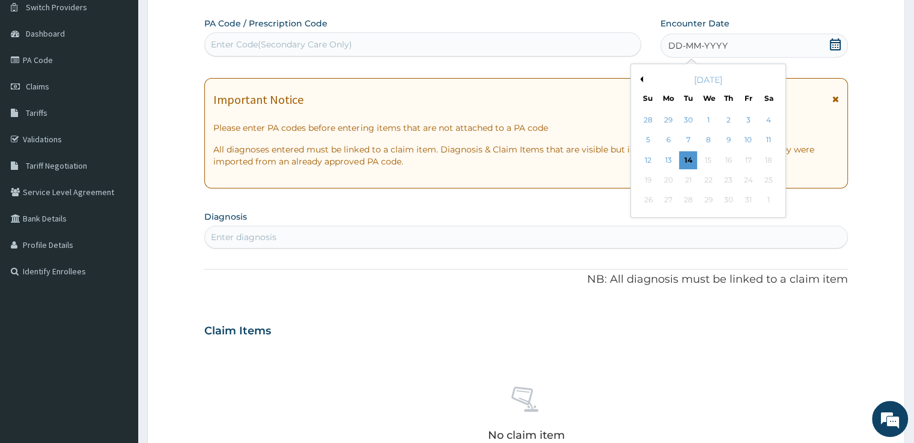
click at [641, 82] on div "[DATE]" at bounding box center [708, 80] width 145 height 12
click at [643, 83] on div "[DATE]" at bounding box center [708, 80] width 145 height 12
click at [642, 79] on button "Previous Month" at bounding box center [640, 79] width 6 height 6
click at [746, 181] on div "22" at bounding box center [748, 180] width 18 height 18
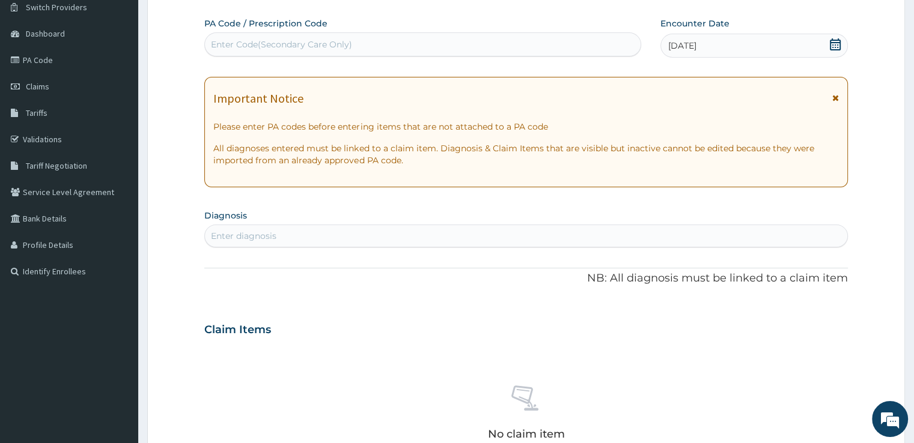
click at [597, 237] on div "Enter diagnosis" at bounding box center [526, 236] width 642 height 19
type input "[MEDICAL_DATA]"
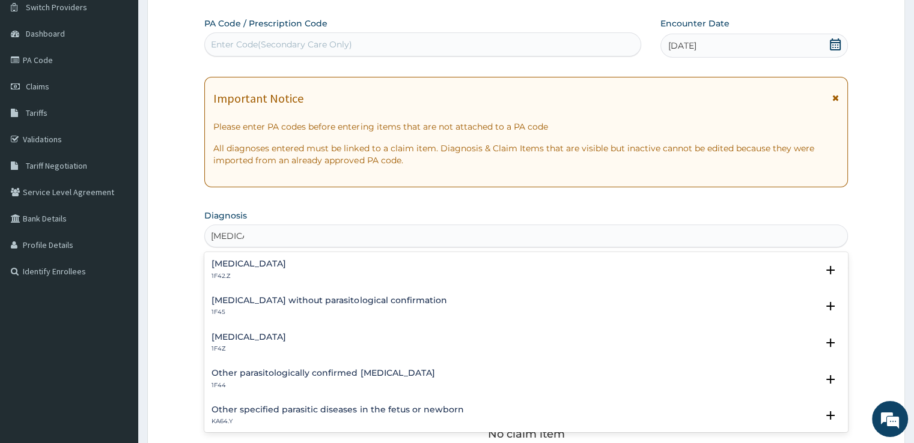
click at [286, 267] on h4 "[MEDICAL_DATA]" at bounding box center [249, 264] width 75 height 9
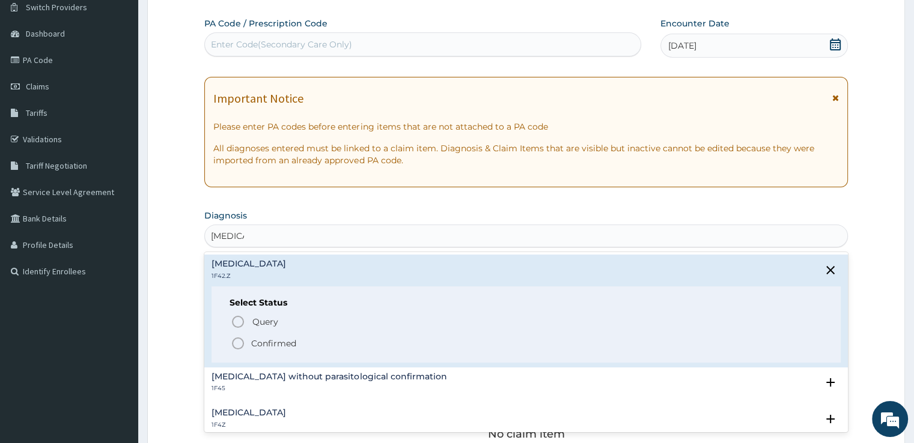
click at [303, 342] on span "Confirmed" at bounding box center [526, 343] width 591 height 14
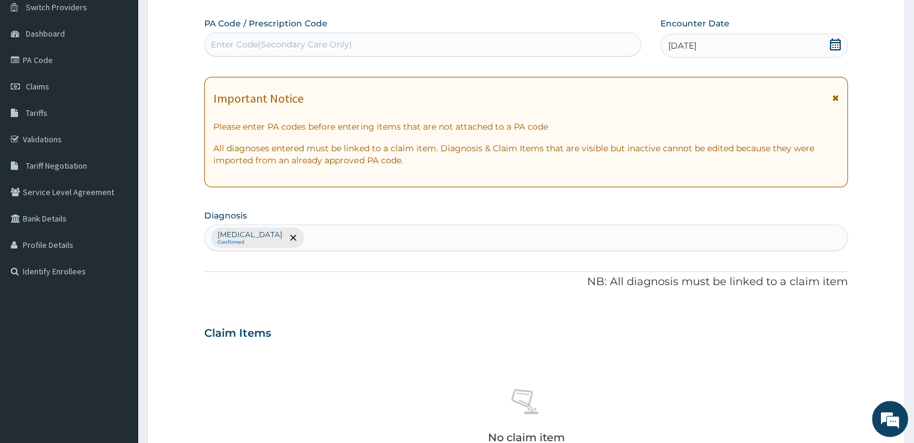
click at [312, 311] on div "PA Code / Prescription Code Enter Code(Secondary Care Only) Encounter Date [DAT…" at bounding box center [525, 330] width 643 height 626
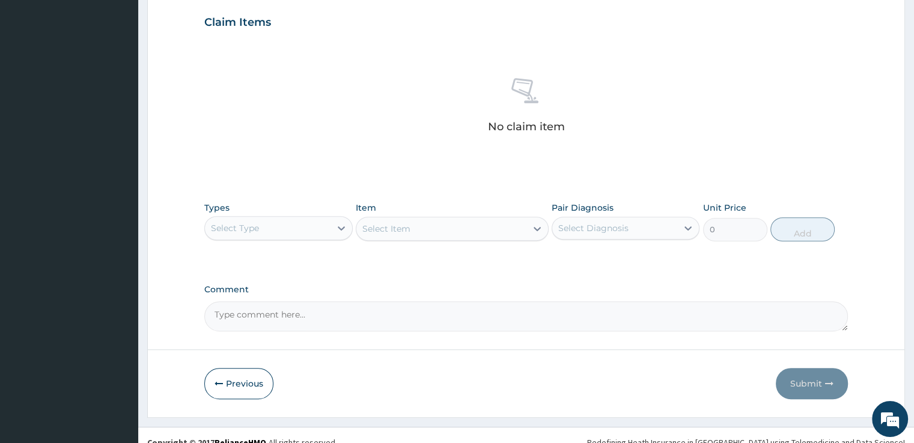
scroll to position [410, 0]
click at [337, 227] on icon at bounding box center [341, 227] width 12 height 12
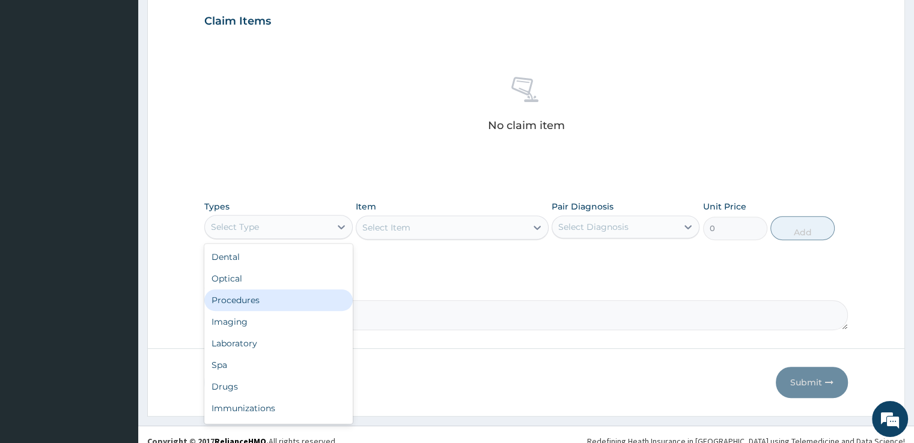
click at [262, 302] on div "Procedures" at bounding box center [278, 301] width 148 height 22
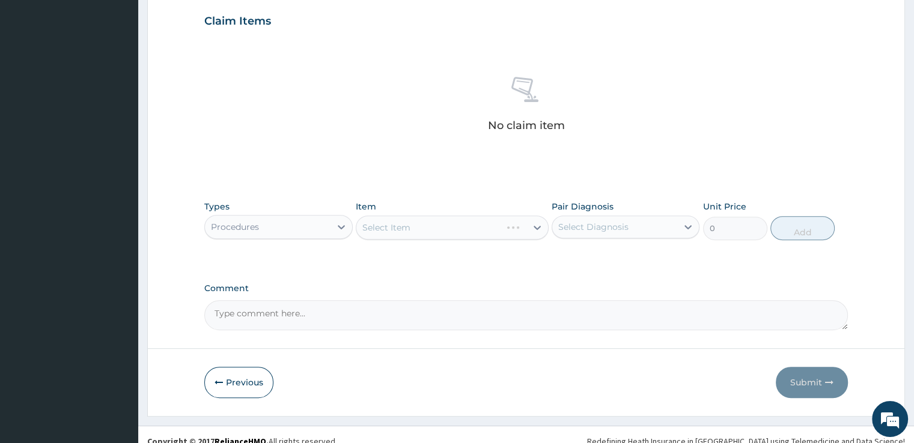
click at [478, 225] on div "Select Item" at bounding box center [452, 228] width 193 height 24
click at [538, 228] on icon at bounding box center [537, 228] width 12 height 12
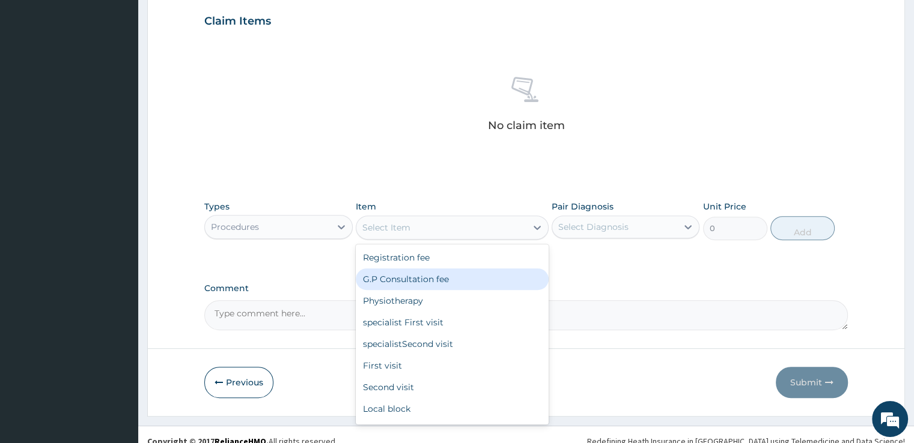
click at [441, 281] on div "G.P Consultation fee" at bounding box center [452, 280] width 193 height 22
type input "2000"
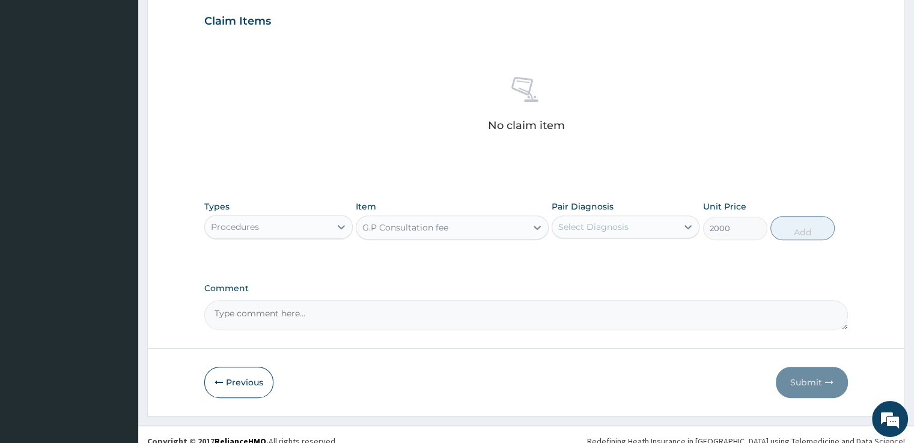
click at [675, 222] on div "Select Diagnosis" at bounding box center [614, 227] width 125 height 19
click at [646, 252] on label "[MEDICAL_DATA]" at bounding box center [608, 257] width 75 height 12
checkbox input "true"
click at [811, 227] on button "Add" at bounding box center [802, 228] width 64 height 24
type input "0"
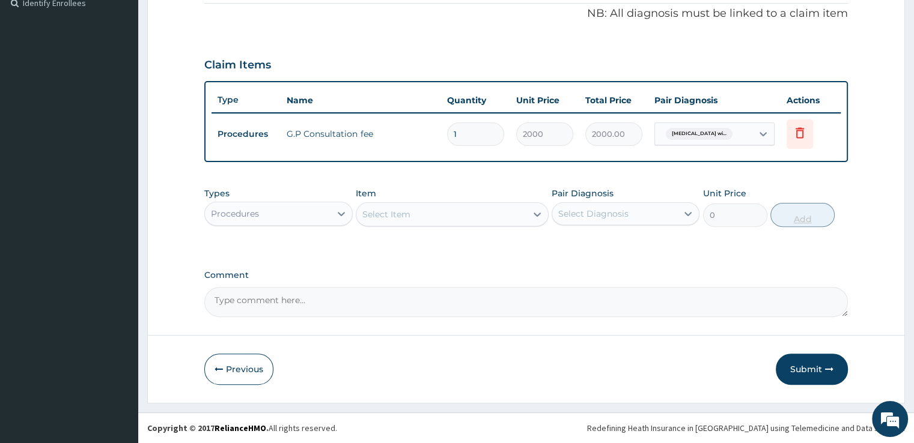
scroll to position [364, 0]
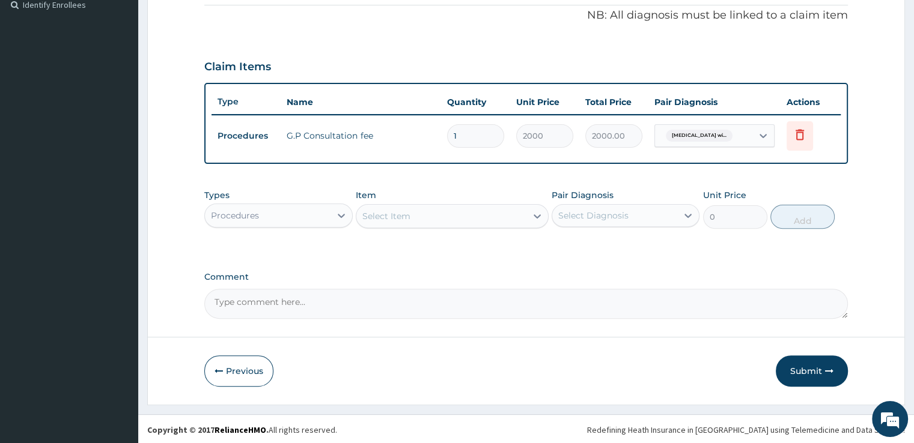
click at [359, 223] on div "Select Item" at bounding box center [441, 216] width 170 height 19
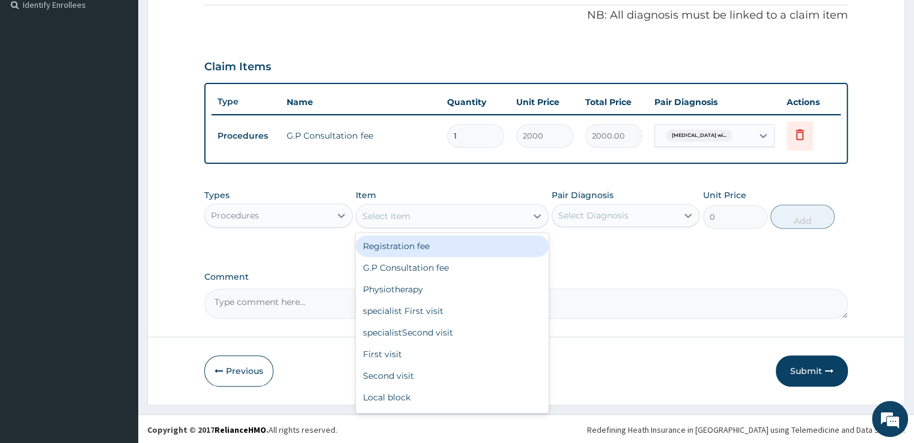
click at [329, 210] on div "Procedures" at bounding box center [267, 215] width 125 height 19
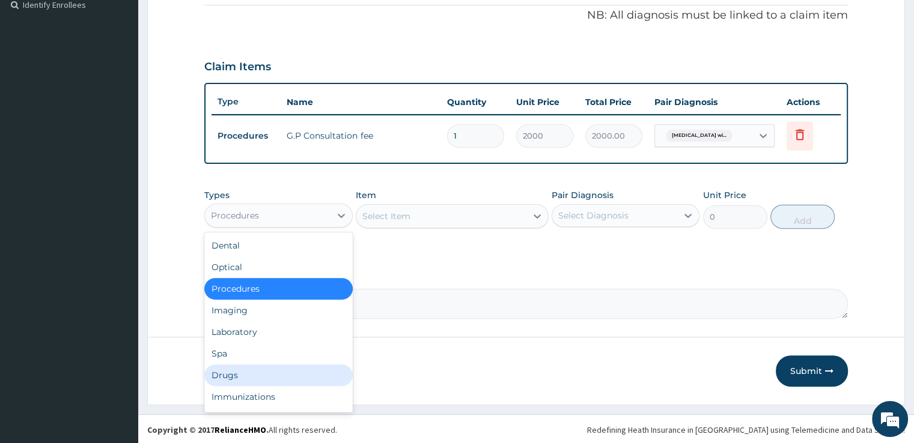
click at [261, 378] on div "Drugs" at bounding box center [278, 376] width 148 height 22
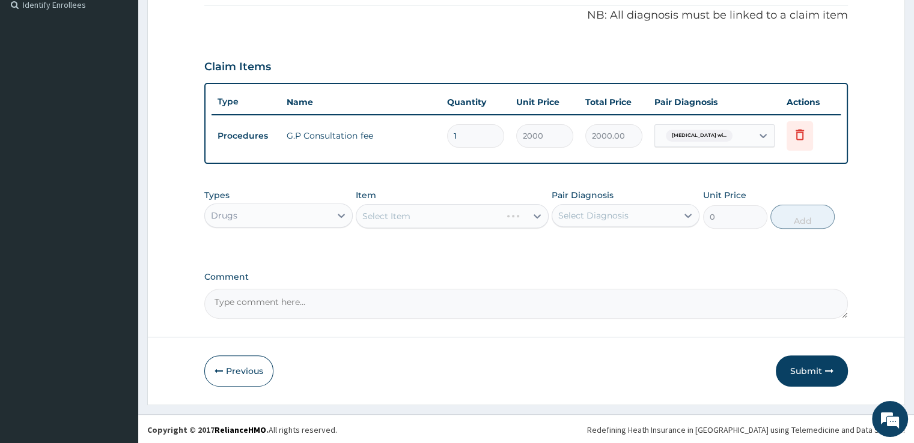
click at [538, 218] on div "Select Item" at bounding box center [452, 216] width 193 height 24
click at [504, 217] on div "Select Item" at bounding box center [452, 216] width 193 height 24
click at [531, 215] on div at bounding box center [537, 216] width 22 height 22
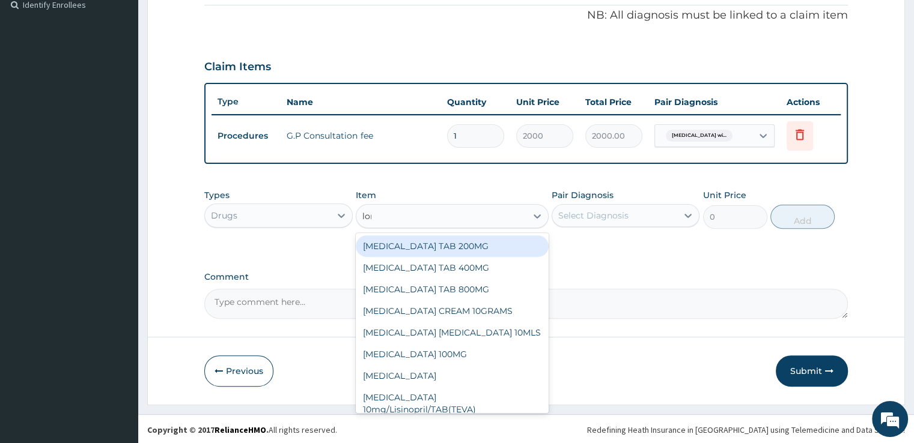
type input "[PERSON_NAME]"
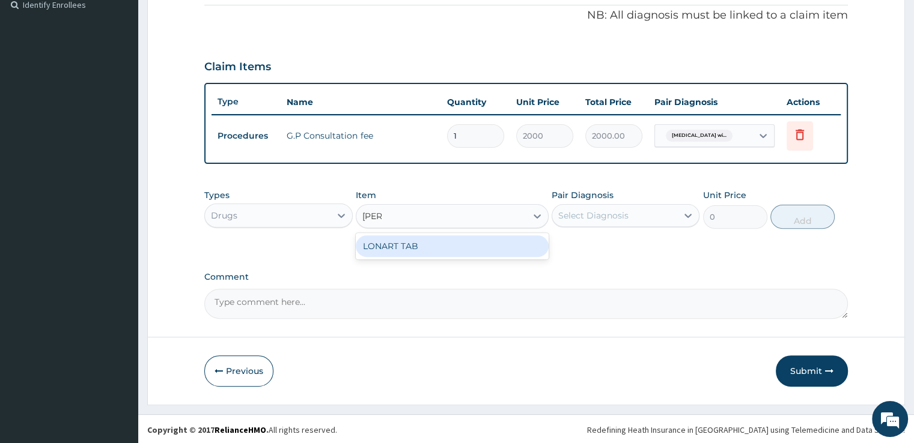
type input "2000"
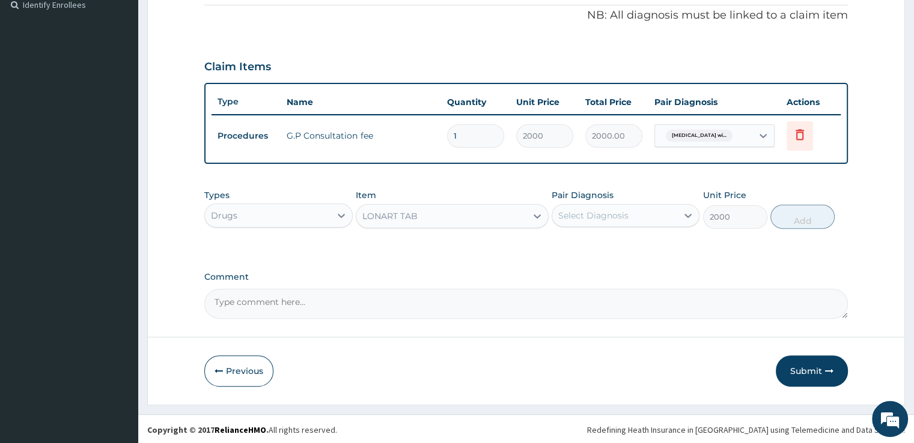
click at [623, 212] on div "Select Diagnosis" at bounding box center [593, 216] width 70 height 12
click at [607, 245] on label "[MEDICAL_DATA]" at bounding box center [608, 245] width 75 height 12
checkbox input "true"
click at [788, 213] on button "Add" at bounding box center [802, 217] width 64 height 24
type input "0"
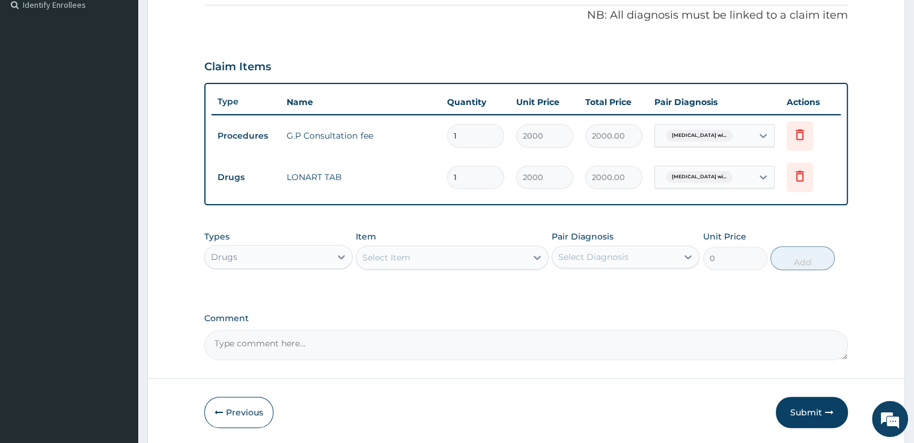
click at [437, 255] on div "Select Item" at bounding box center [441, 257] width 170 height 19
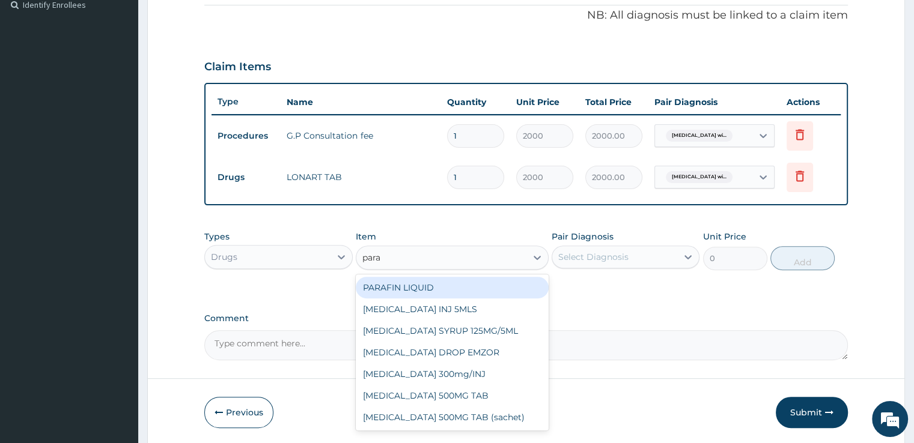
type input "parac"
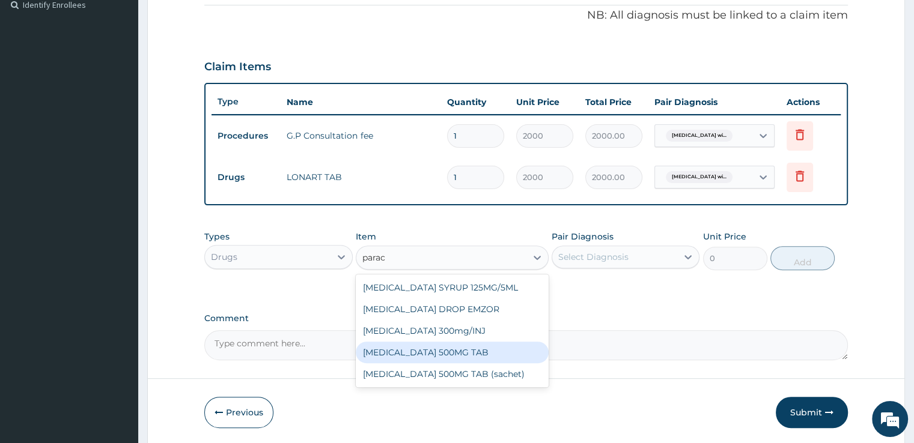
type input "10"
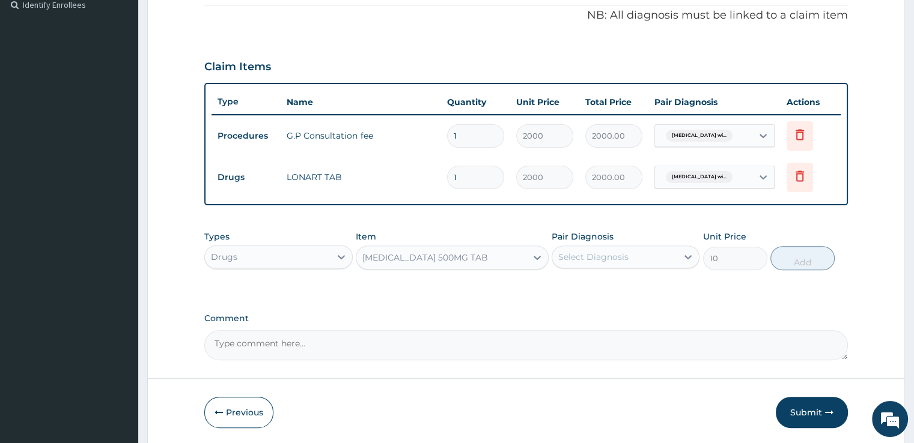
click at [579, 253] on div "Select Diagnosis" at bounding box center [593, 257] width 70 height 12
click at [579, 286] on label "[MEDICAL_DATA]" at bounding box center [608, 287] width 75 height 12
checkbox input "true"
click at [786, 255] on button "Add" at bounding box center [802, 258] width 64 height 24
type input "0"
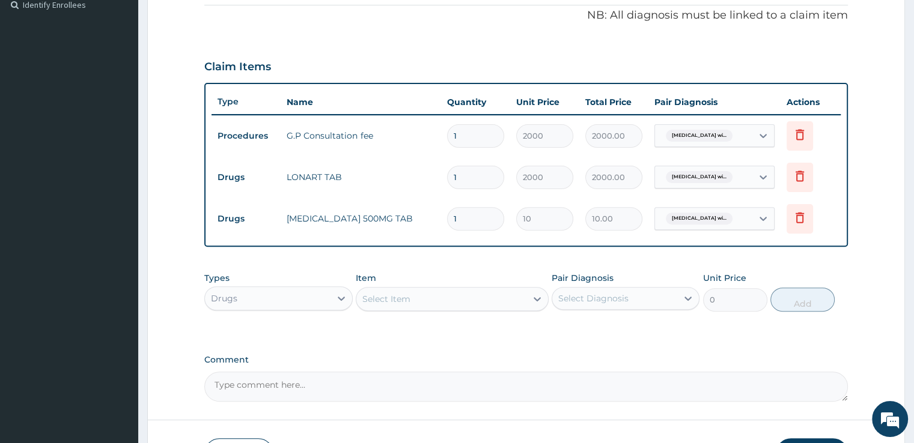
click at [425, 296] on div "Select Item" at bounding box center [441, 299] width 170 height 19
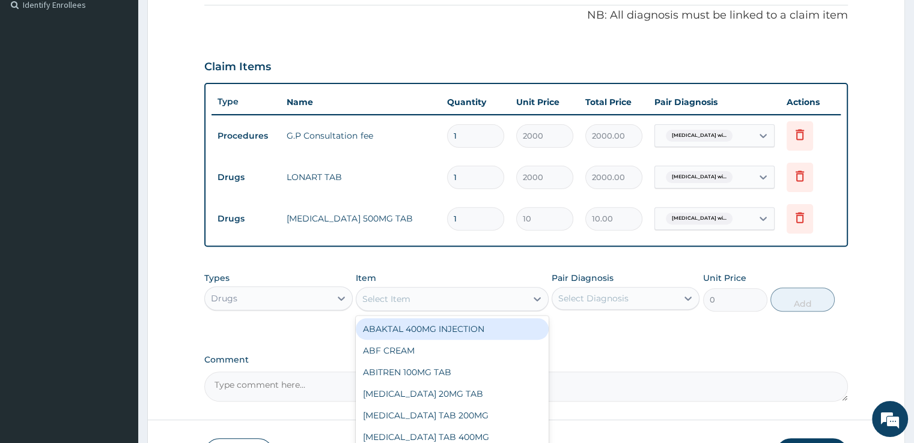
click at [308, 352] on div "PA Code / Prescription Code Enter Code(Secondary Care Only) Encounter Date [DAT…" at bounding box center [525, 76] width 643 height 651
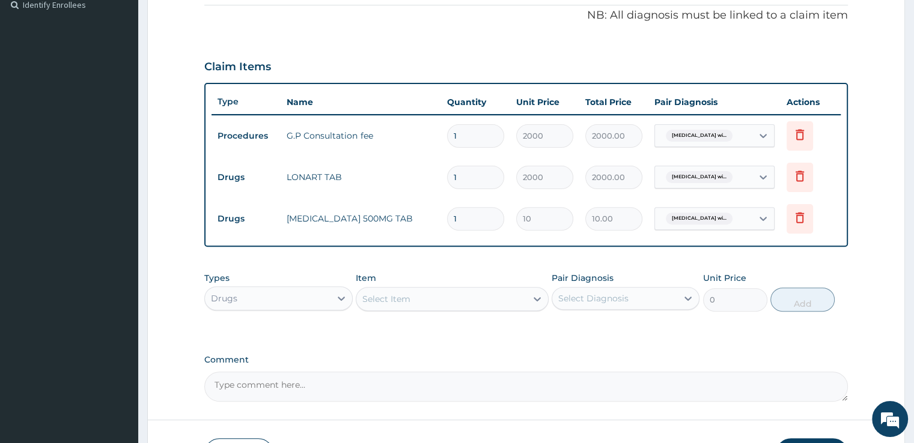
scroll to position [0, 0]
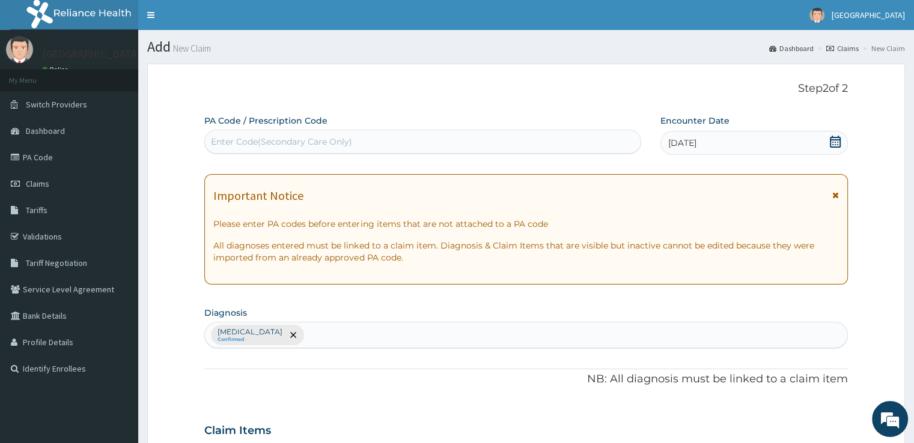
click at [462, 330] on div "[MEDICAL_DATA] Confirmed" at bounding box center [526, 335] width 642 height 25
type input "a"
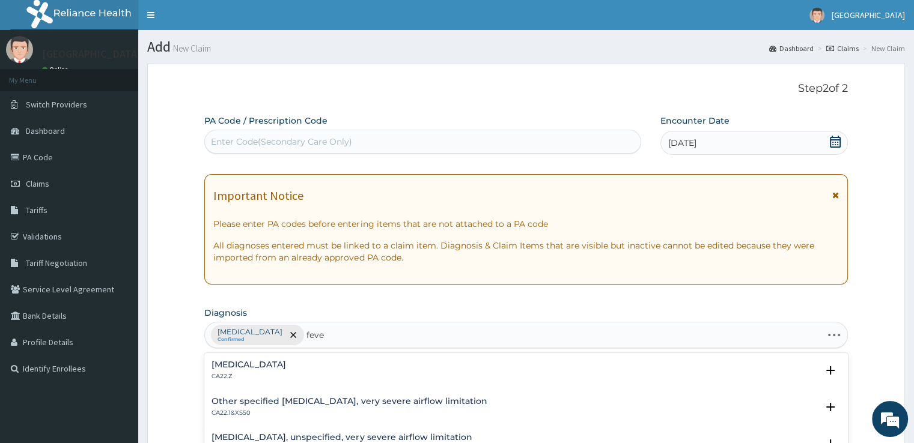
type input "fever"
click at [382, 365] on div "Fever of other or unknown origin MG26" at bounding box center [526, 371] width 629 height 21
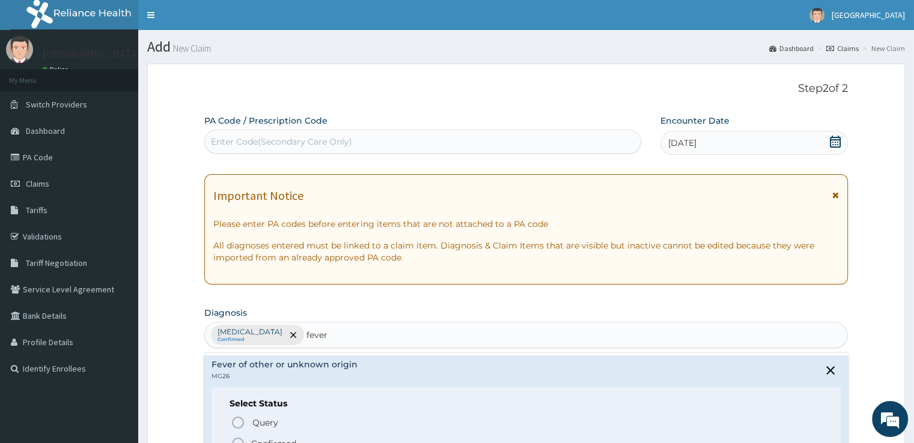
click at [297, 437] on span "Confirmed" at bounding box center [526, 444] width 591 height 14
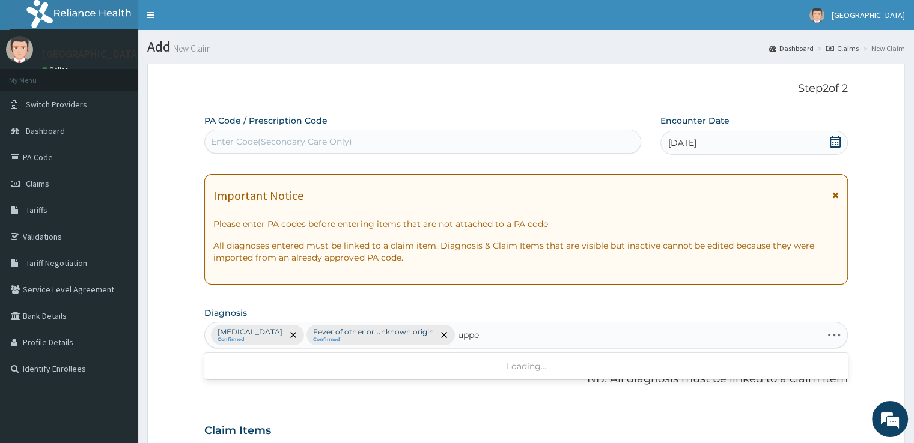
type input "upper"
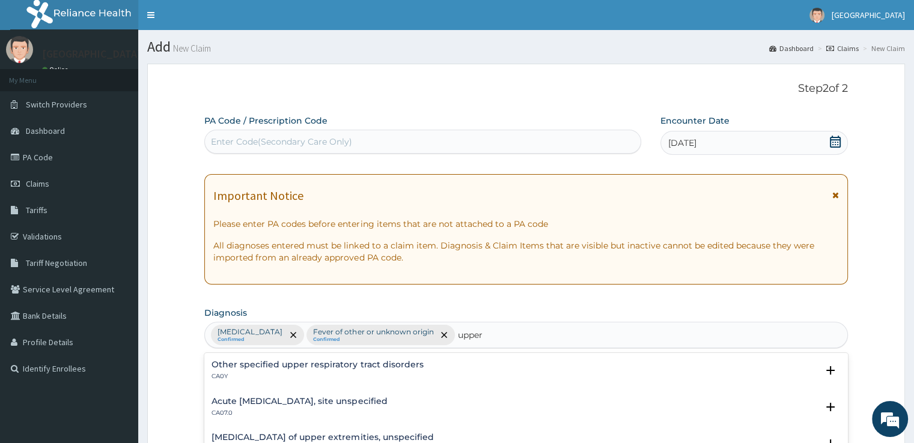
click at [269, 379] on p "CA0Y" at bounding box center [318, 377] width 212 height 8
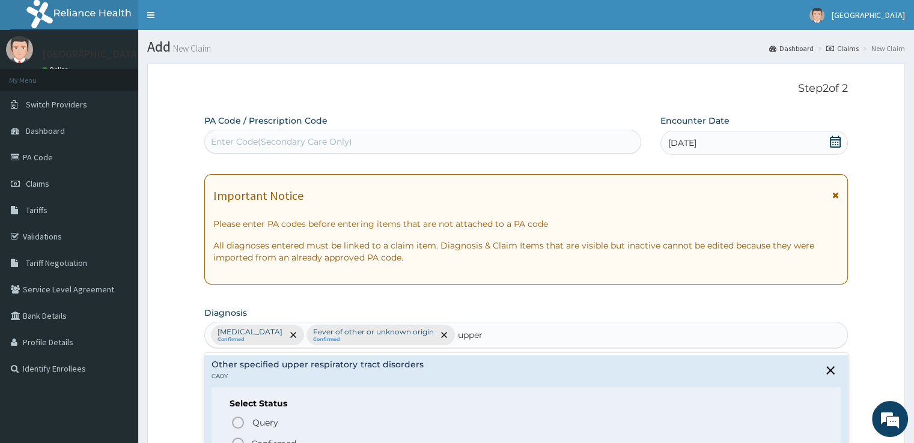
click at [262, 431] on div "Query Query covers suspected (?), Keep in view (kiv), Ruled out (r/o) Confirmed" at bounding box center [526, 433] width 592 height 37
click at [245, 440] on span "Confirmed" at bounding box center [526, 444] width 591 height 14
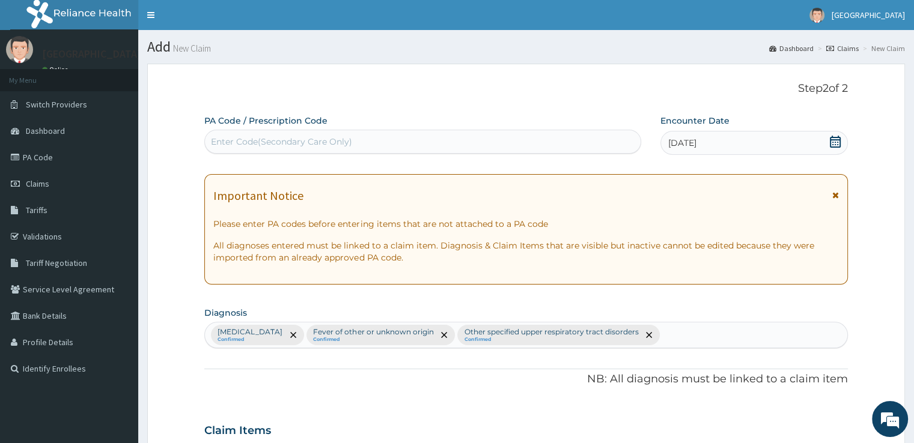
click at [207, 403] on div "PA Code / Prescription Code Enter Code(Secondary Care Only) Encounter Date [DAT…" at bounding box center [525, 440] width 643 height 651
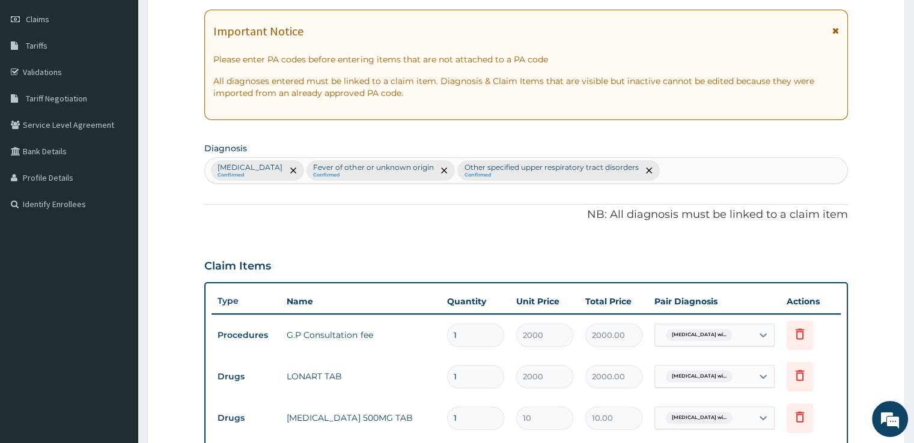
scroll to position [336, 0]
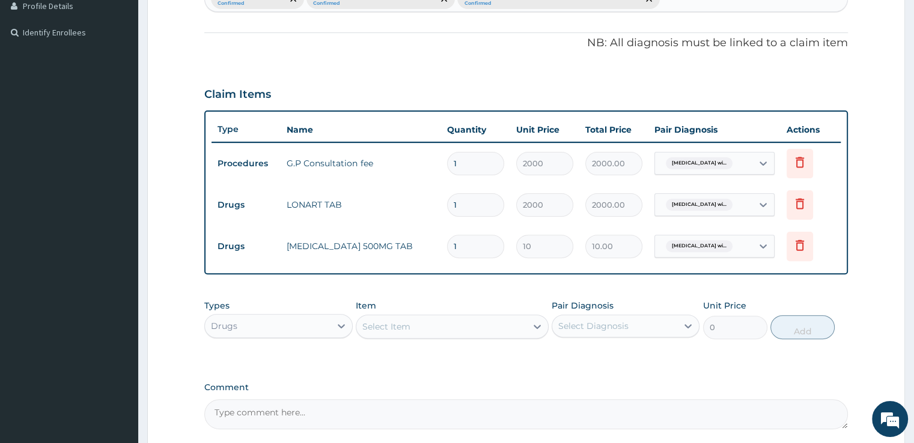
click at [458, 246] on input "1" at bounding box center [475, 246] width 57 height 23
type input "18"
type input "180.00"
type input "18"
click at [524, 331] on div "Select Item" at bounding box center [441, 326] width 170 height 19
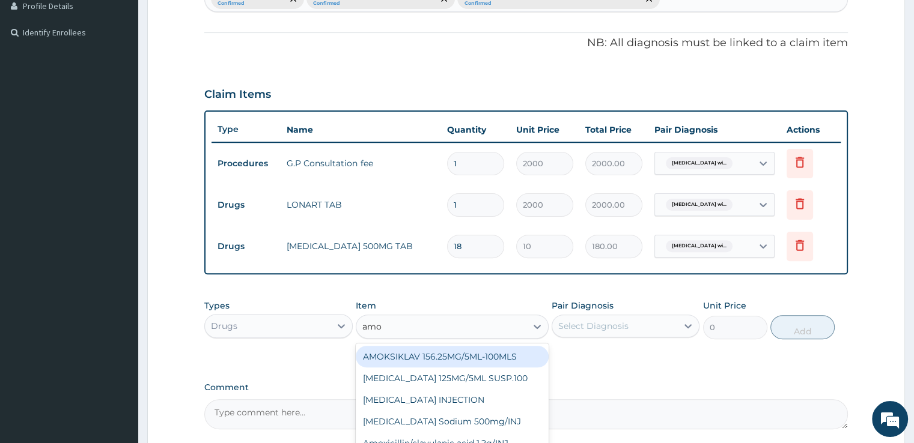
type input "amox"
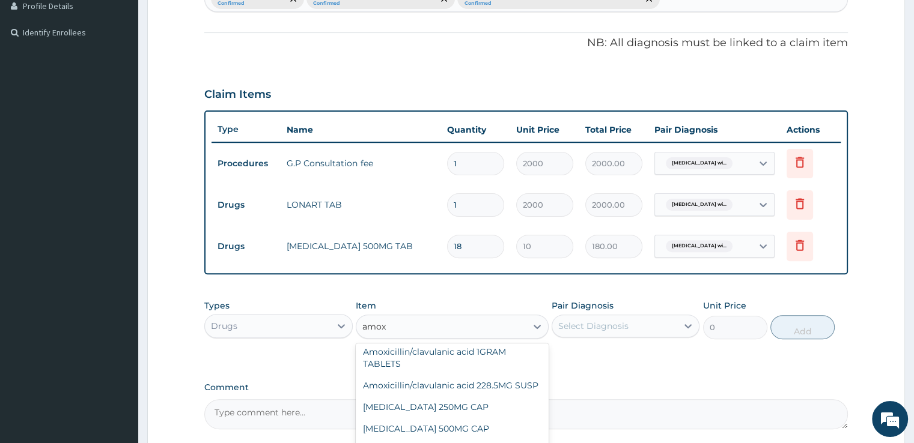
scroll to position [108, 0]
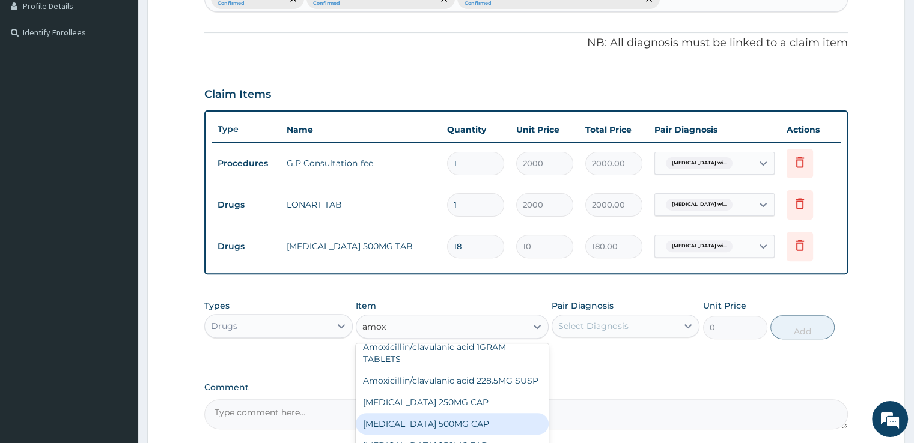
type input "60"
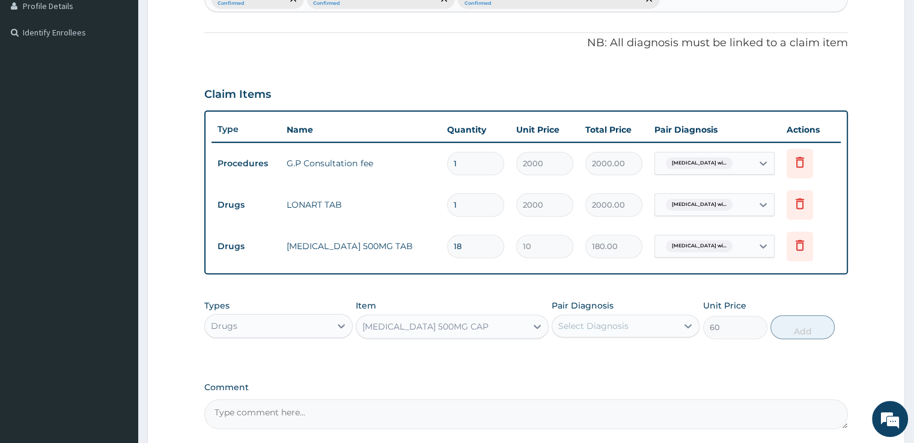
click at [601, 330] on div "Select Diagnosis" at bounding box center [614, 326] width 125 height 19
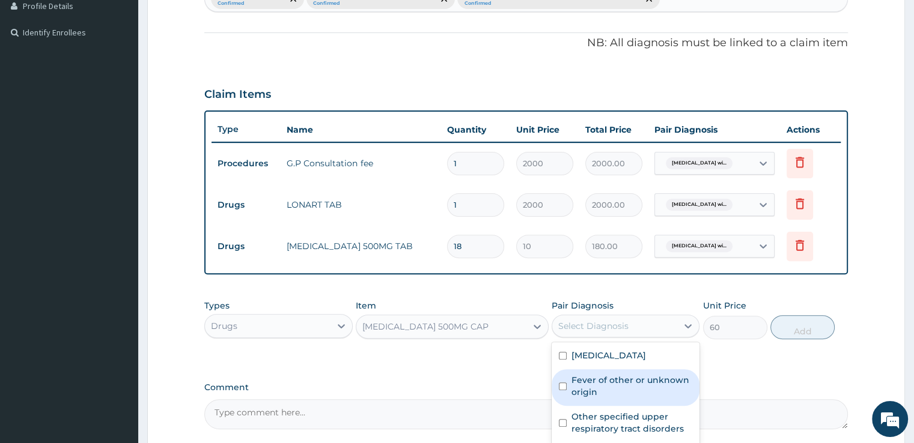
click at [597, 398] on label "Fever of other or unknown origin" at bounding box center [631, 386] width 121 height 24
checkbox input "true"
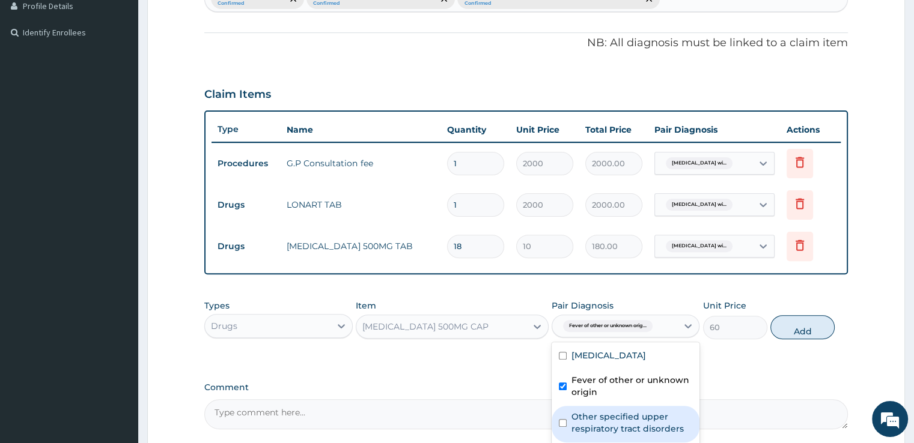
click at [582, 435] on label "Other specified upper respiratory tract disorders" at bounding box center [631, 423] width 121 height 24
checkbox input "true"
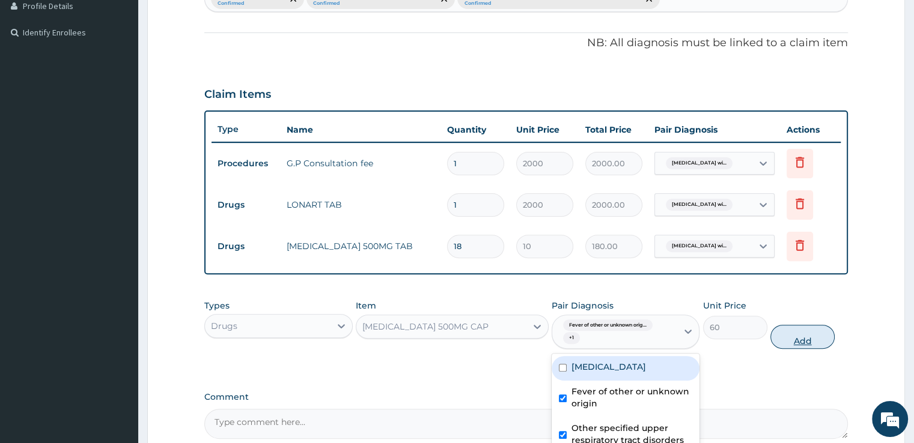
click at [808, 325] on button "Add" at bounding box center [802, 337] width 64 height 24
type input "0"
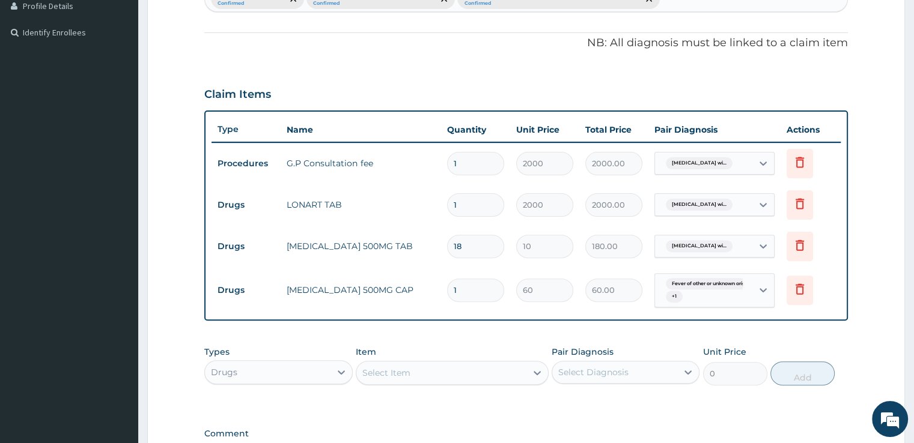
type input "15"
type input "900.00"
type input "15"
click at [427, 414] on div "PA Code / Prescription Code Enter Code(Secondary Care Only) Encounter Date [DAT…" at bounding box center [525, 127] width 643 height 698
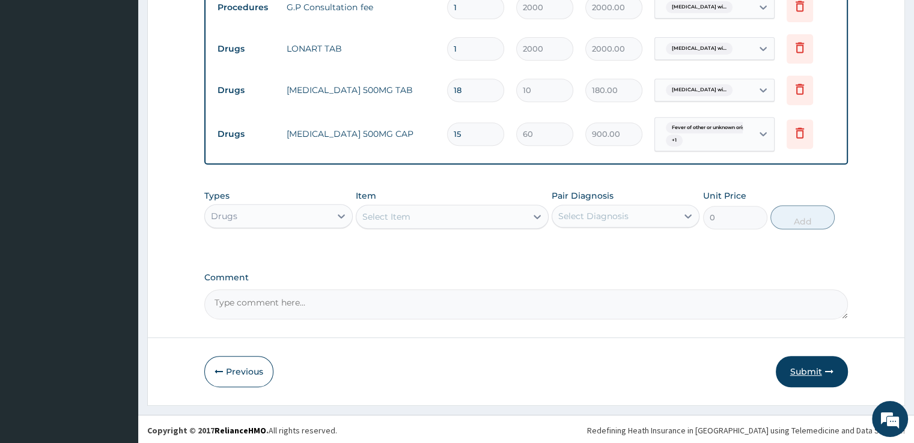
click at [820, 370] on button "Submit" at bounding box center [812, 371] width 72 height 31
